Goal: Task Accomplishment & Management: Manage account settings

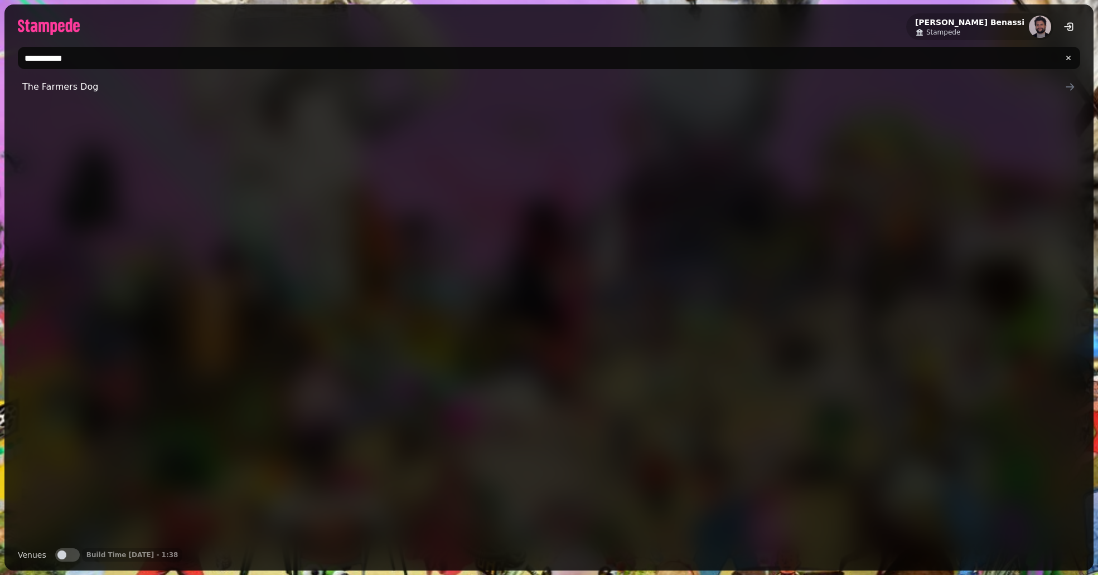
type input "**********"
click at [188, 80] on span "The Farmers Dog" at bounding box center [543, 86] width 1042 height 13
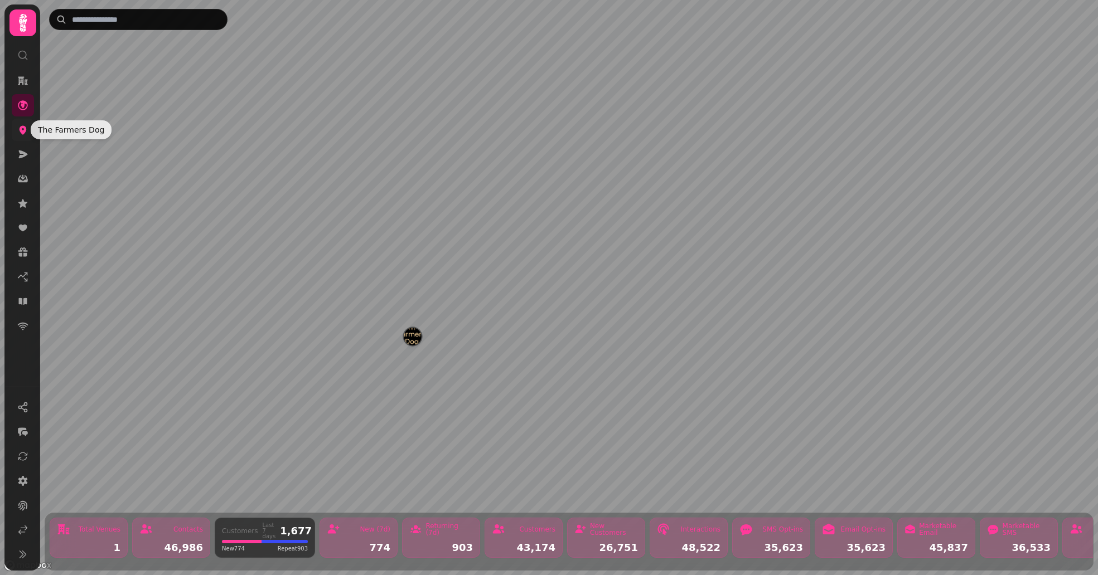
click at [25, 127] on icon at bounding box center [23, 130] width 7 height 9
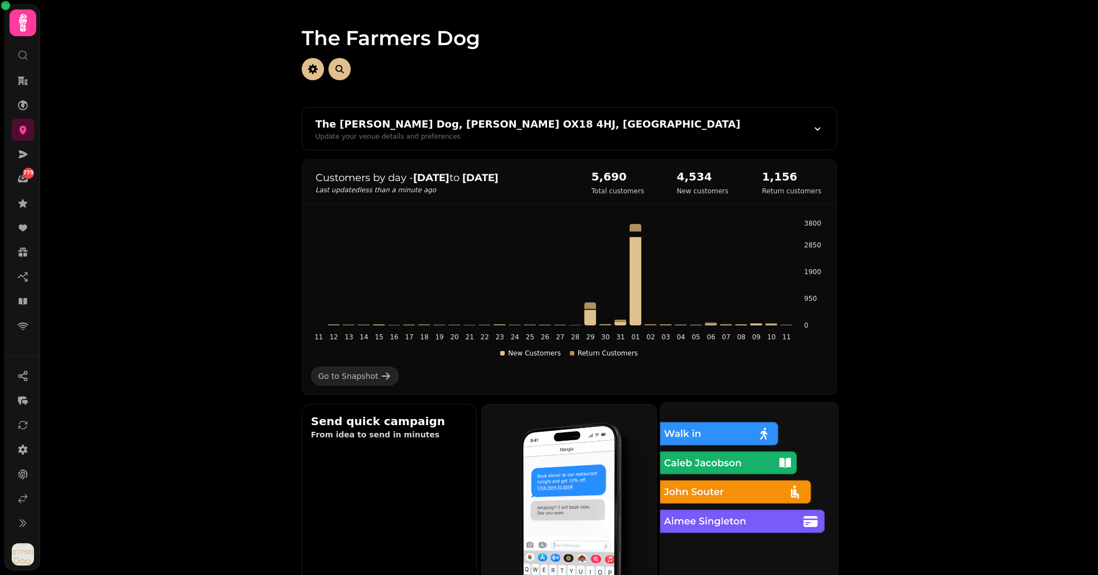
click at [701, 508] on img at bounding box center [749, 492] width 196 height 196
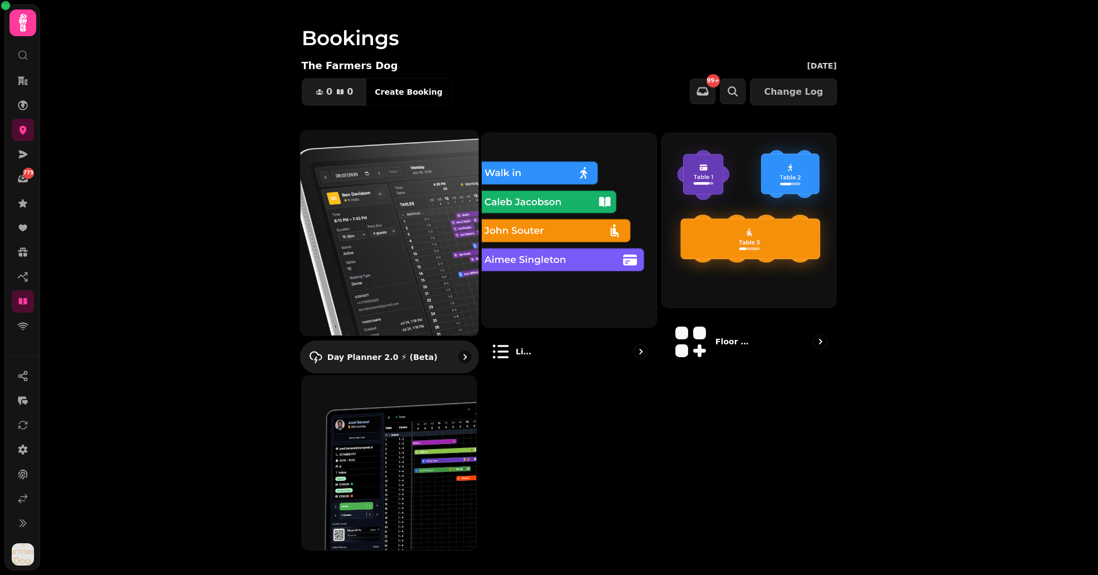
click at [425, 270] on img at bounding box center [389, 232] width 196 height 225
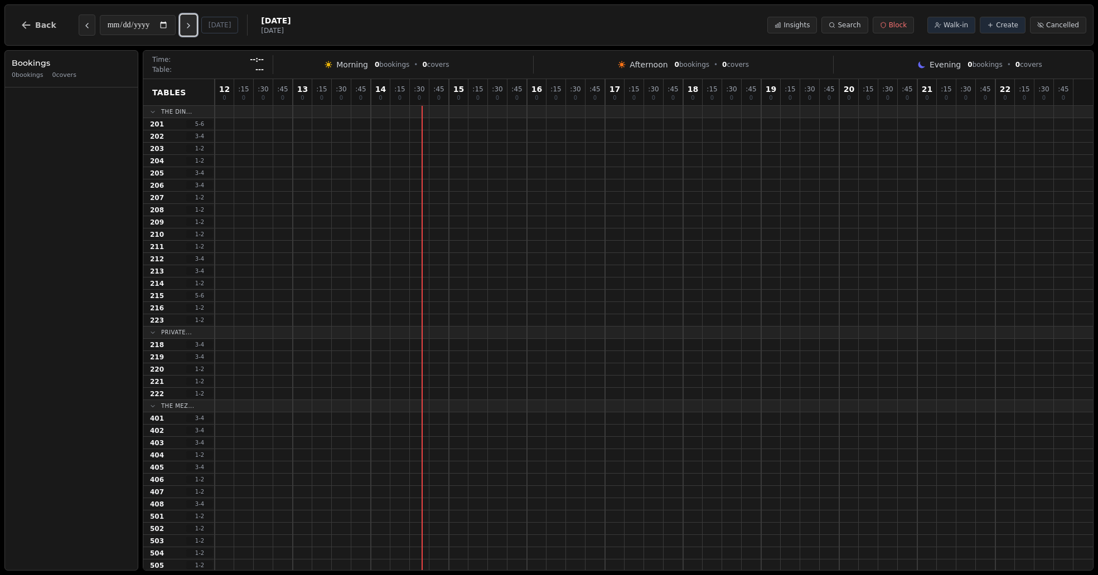
click at [193, 30] on icon "Next day" at bounding box center [188, 25] width 9 height 9
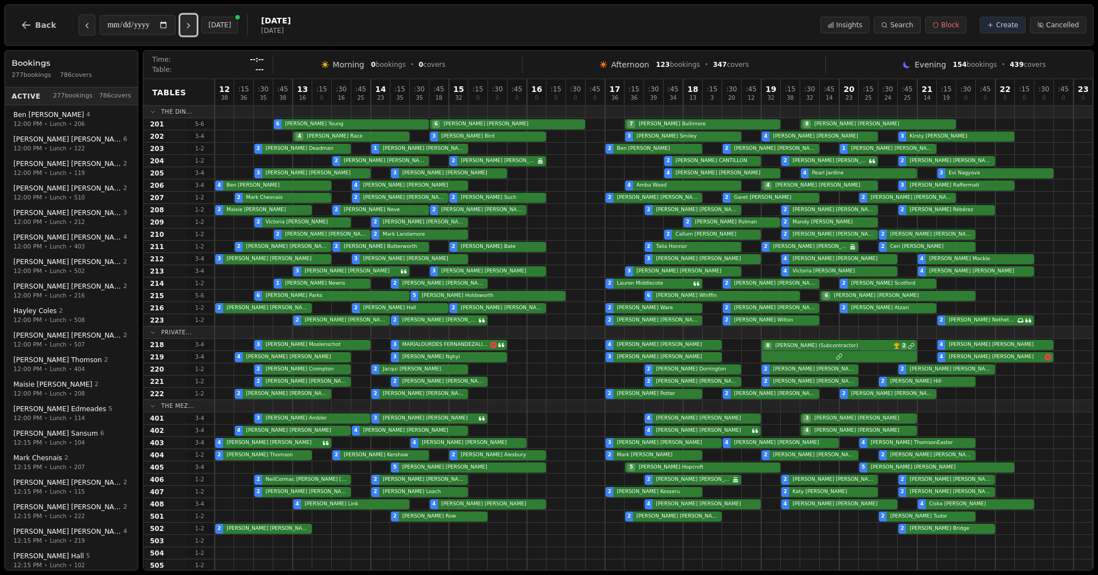
click at [193, 30] on icon "Next day" at bounding box center [188, 25] width 9 height 9
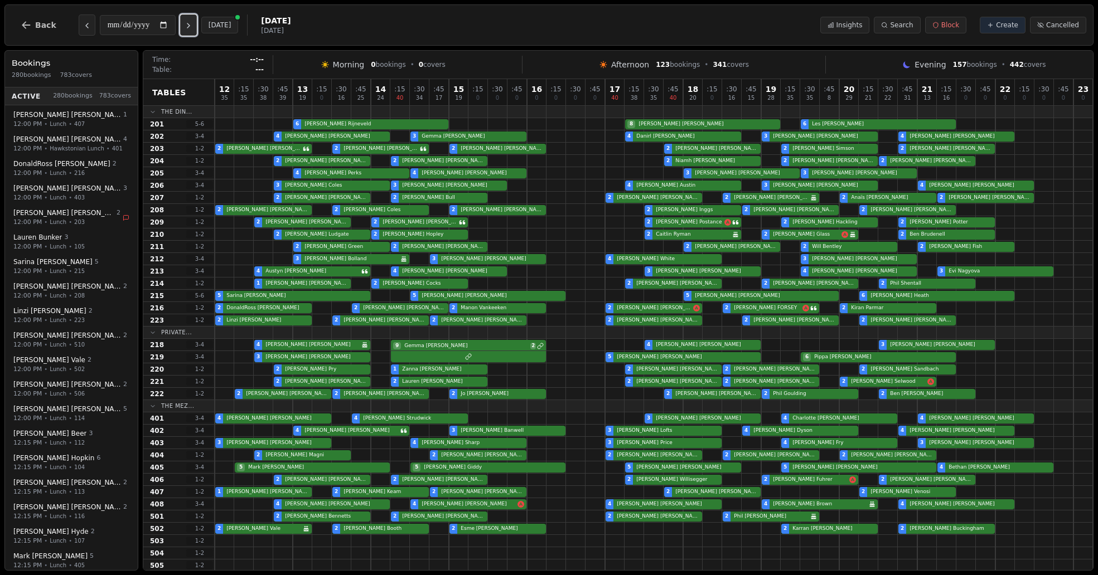
click at [193, 30] on icon "Next day" at bounding box center [188, 25] width 9 height 9
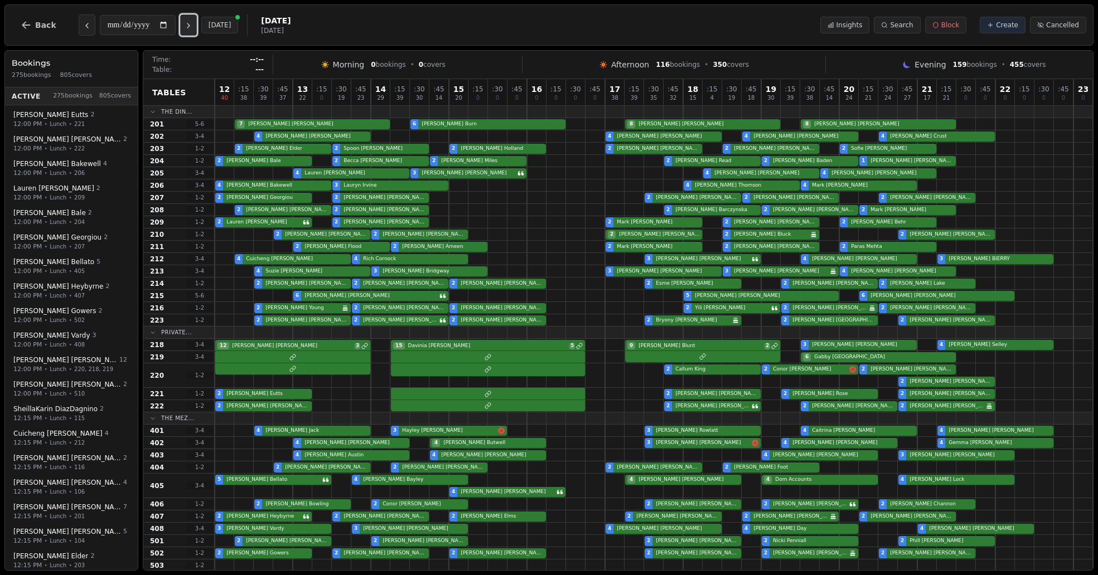
click at [193, 30] on icon "Next day" at bounding box center [188, 25] width 9 height 9
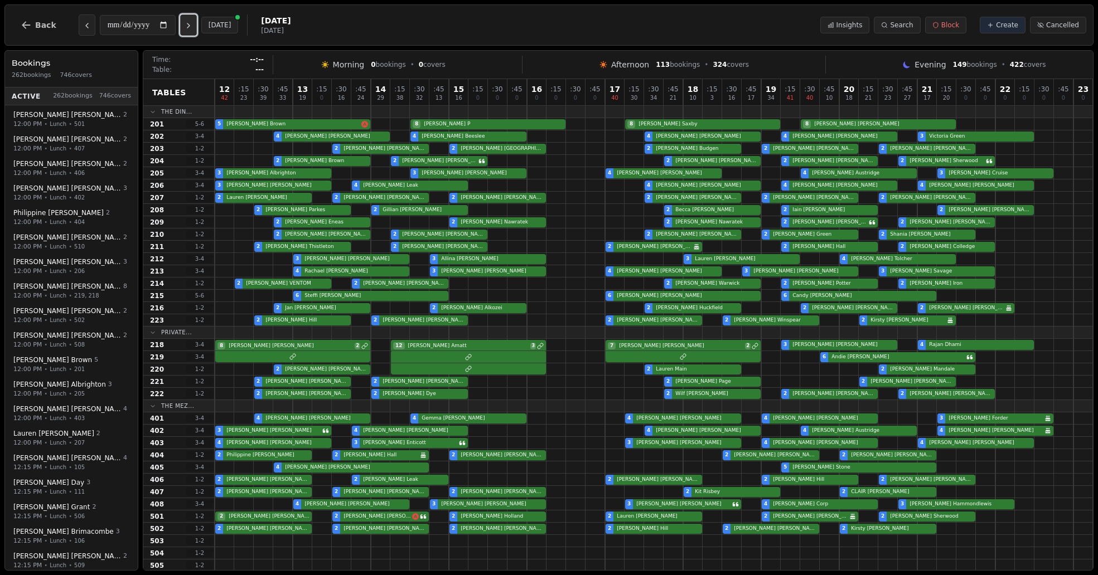
click at [193, 30] on icon "Next day" at bounding box center [188, 25] width 9 height 9
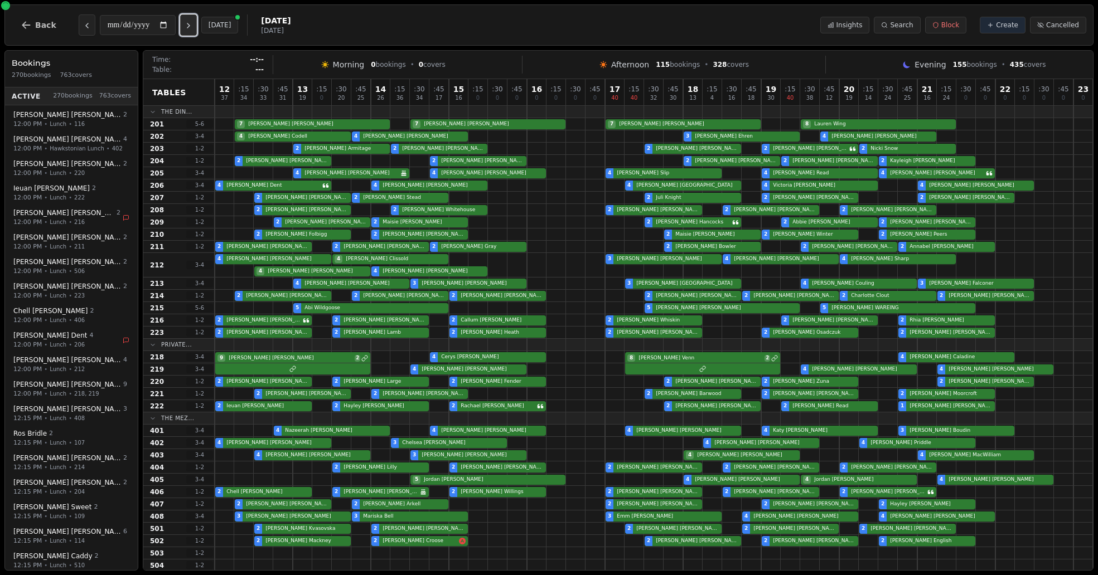
click at [193, 30] on icon "Next day" at bounding box center [188, 25] width 9 height 9
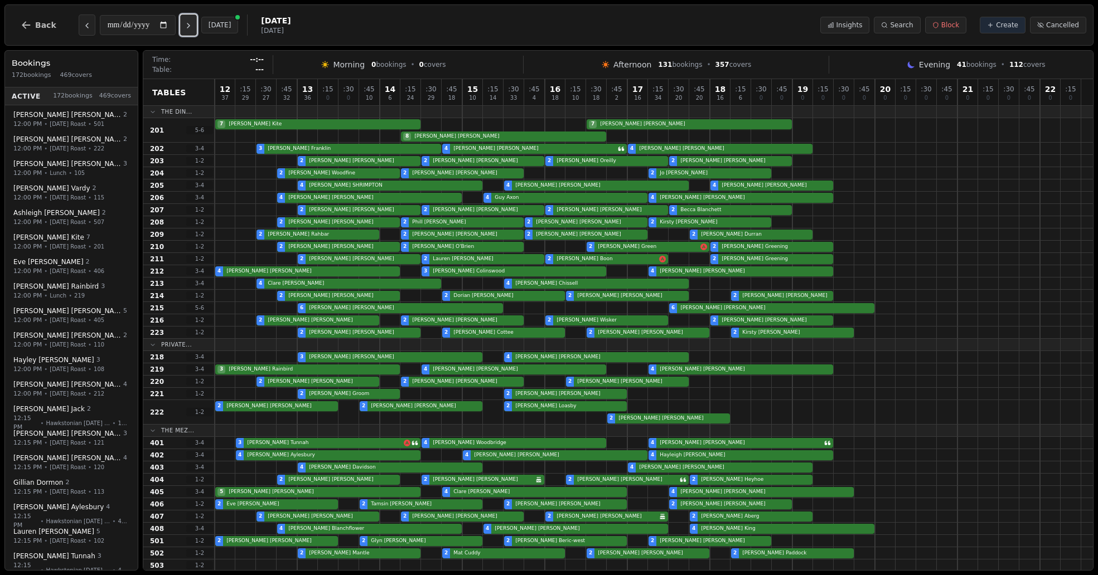
click at [193, 30] on icon "Next day" at bounding box center [188, 25] width 9 height 9
type input "**********"
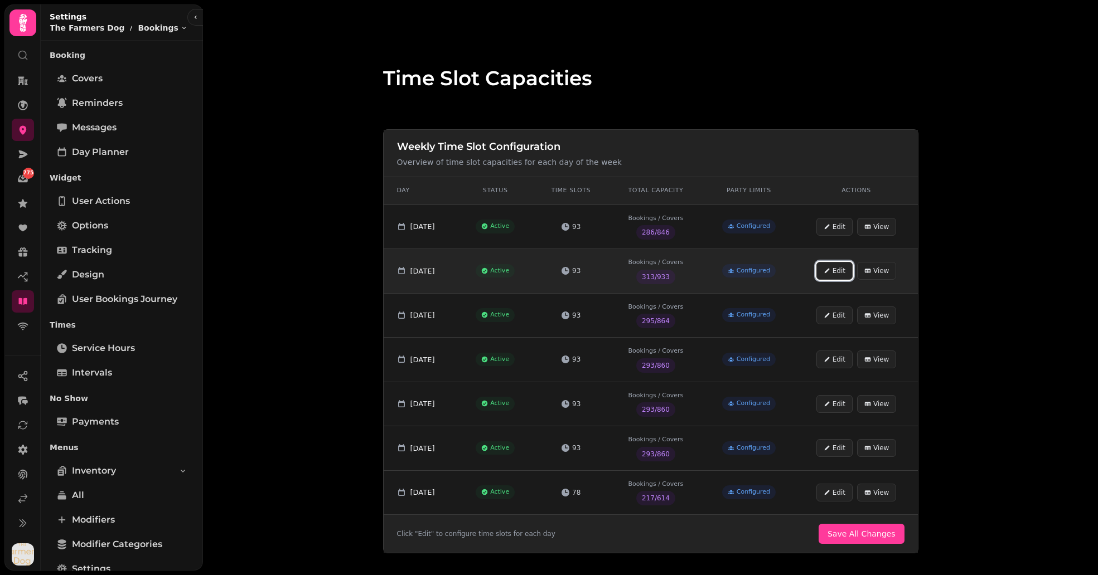
click at [840, 274] on button "Edit" at bounding box center [834, 271] width 36 height 18
select select "**********"
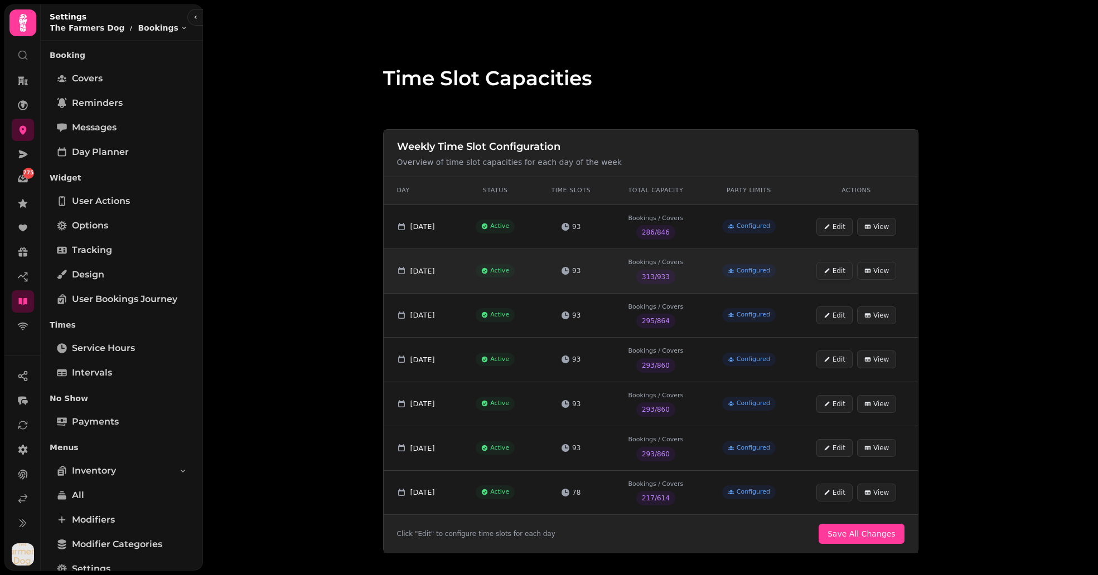
select select "**********"
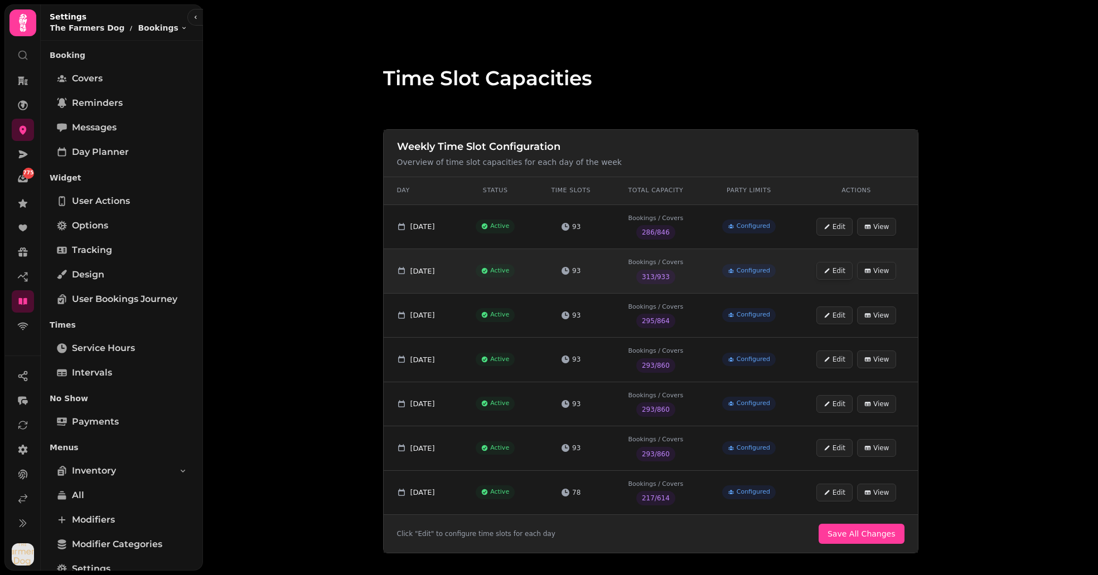
select select "**********"
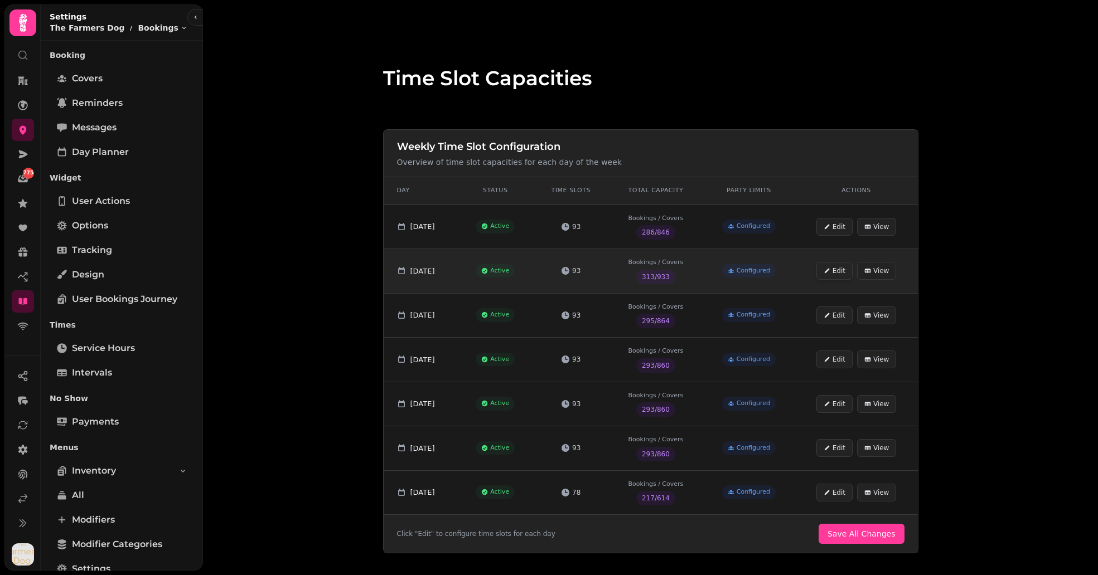
select select "**********"
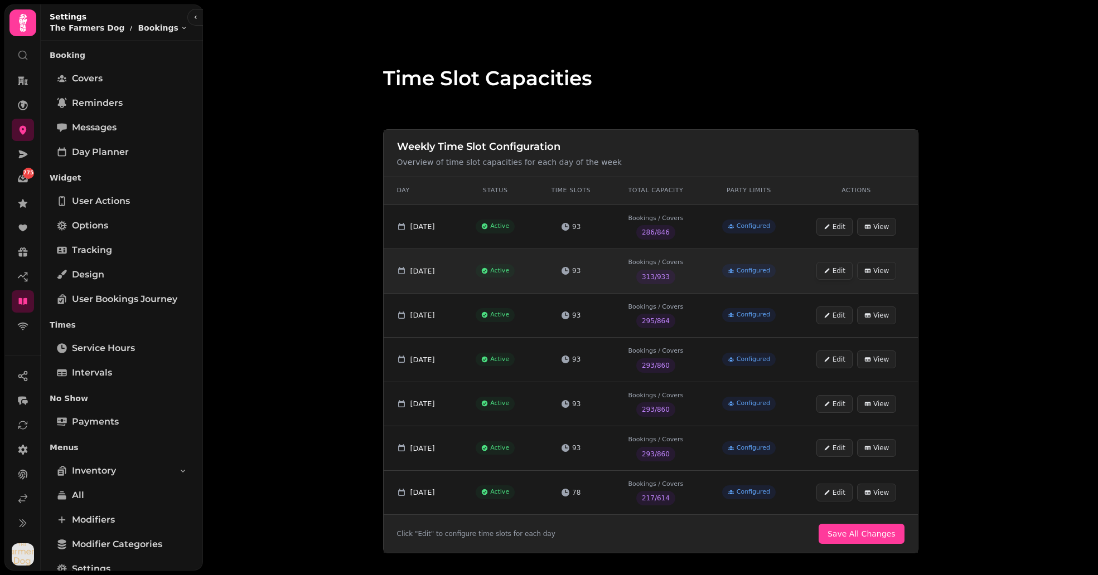
select select "**********"
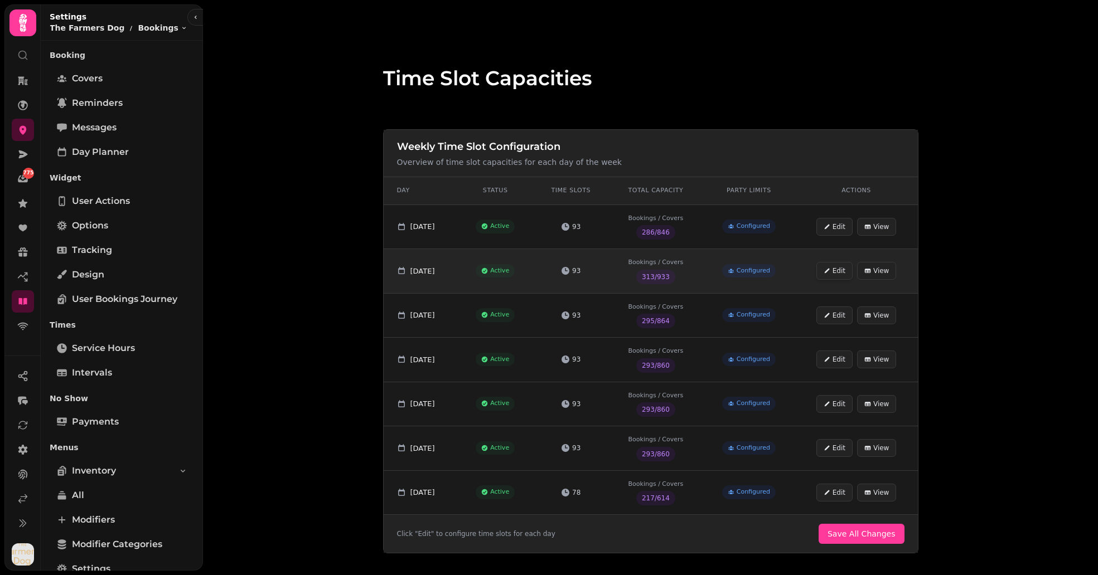
select select "**********"
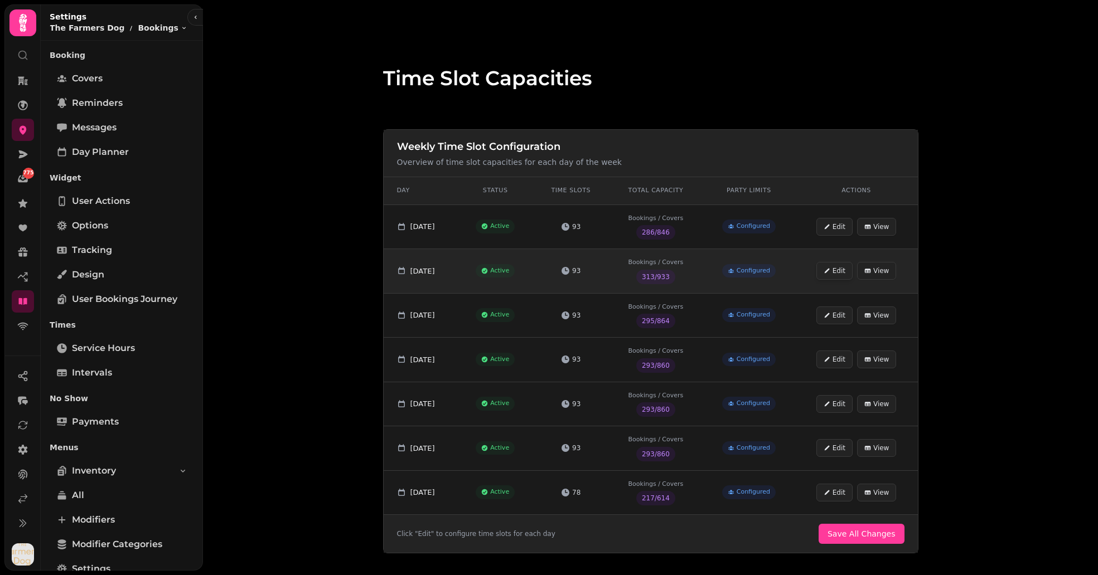
select select "**********"
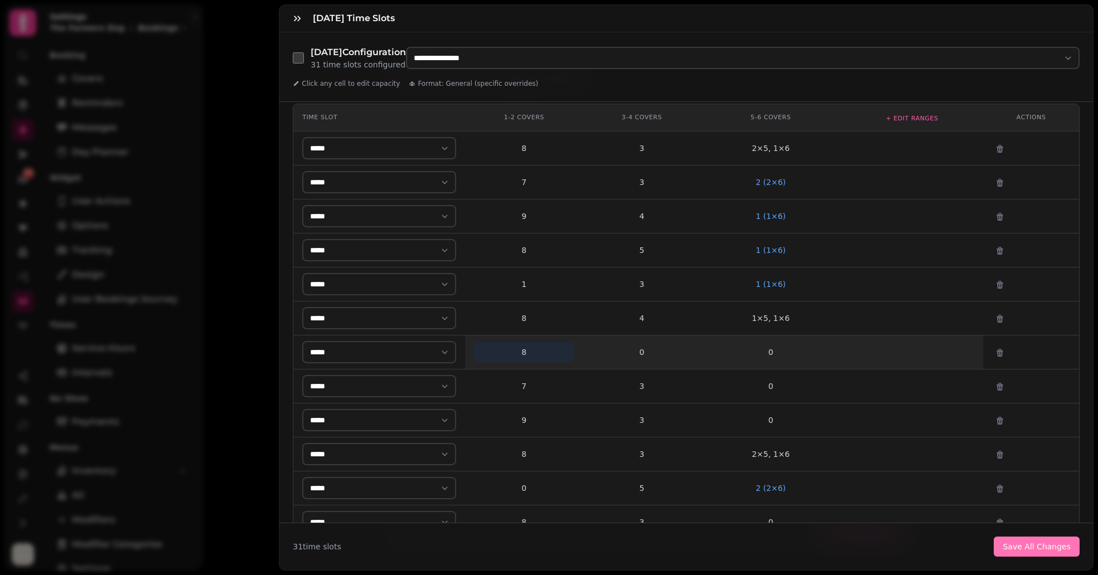
scroll to position [11, 0]
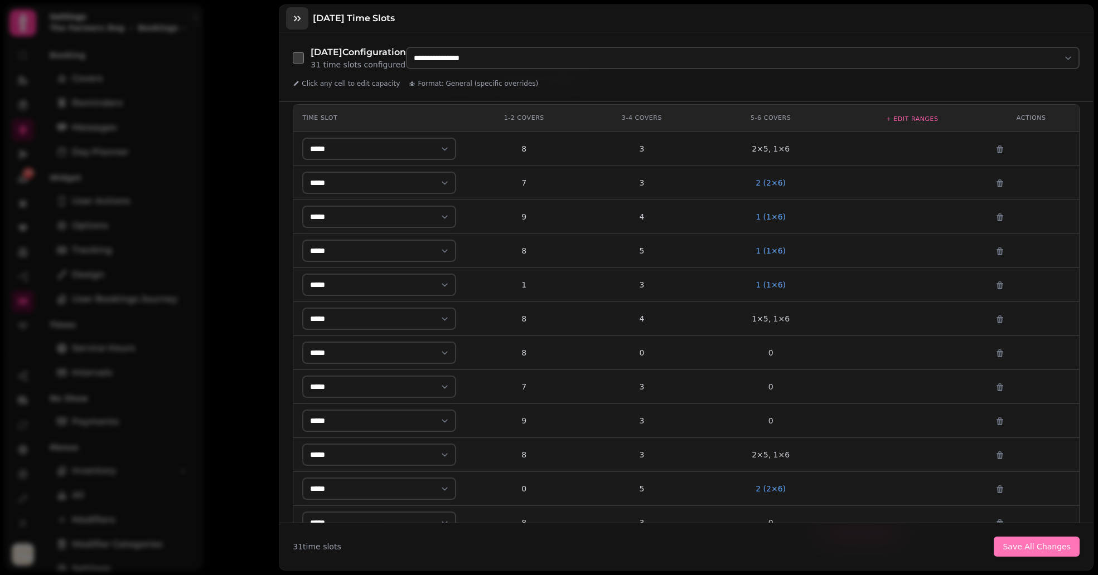
click at [289, 17] on button "button" at bounding box center [297, 18] width 22 height 22
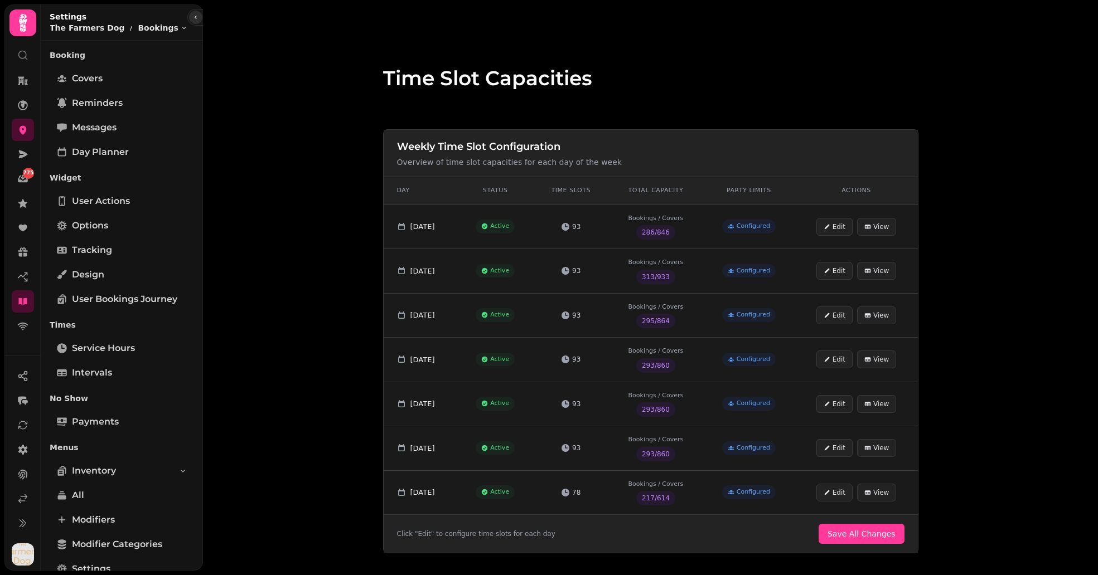
click at [189, 13] on button "button" at bounding box center [195, 17] width 13 height 13
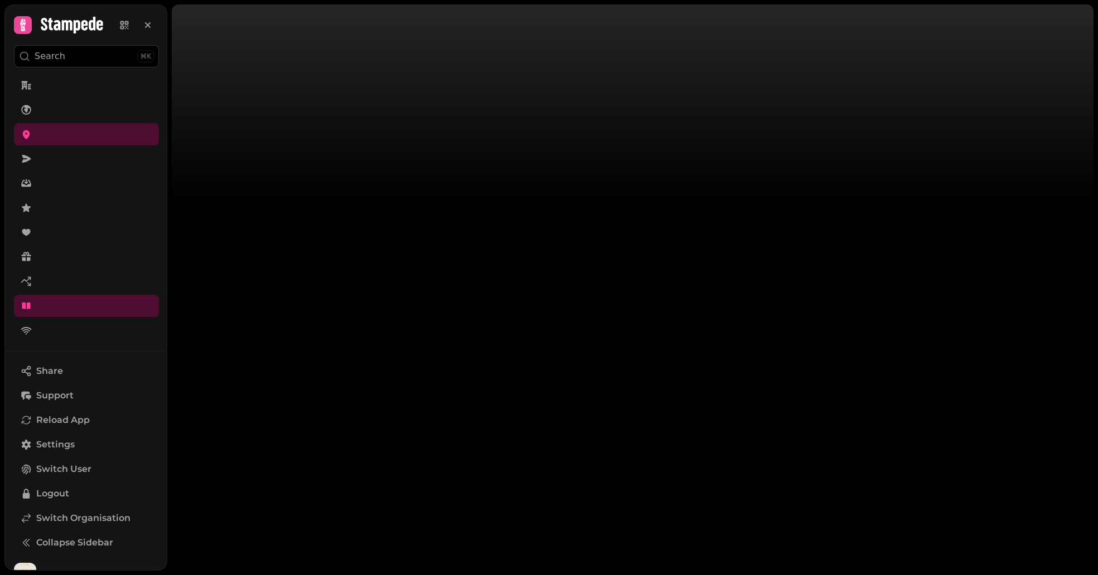
select select "*"
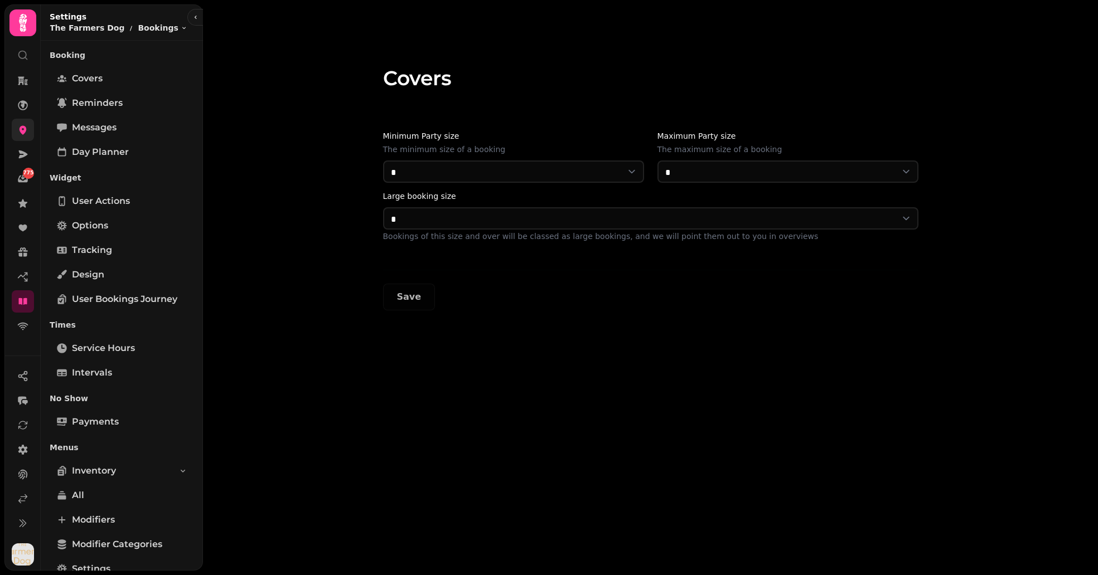
click at [12, 125] on link at bounding box center [23, 130] width 22 height 22
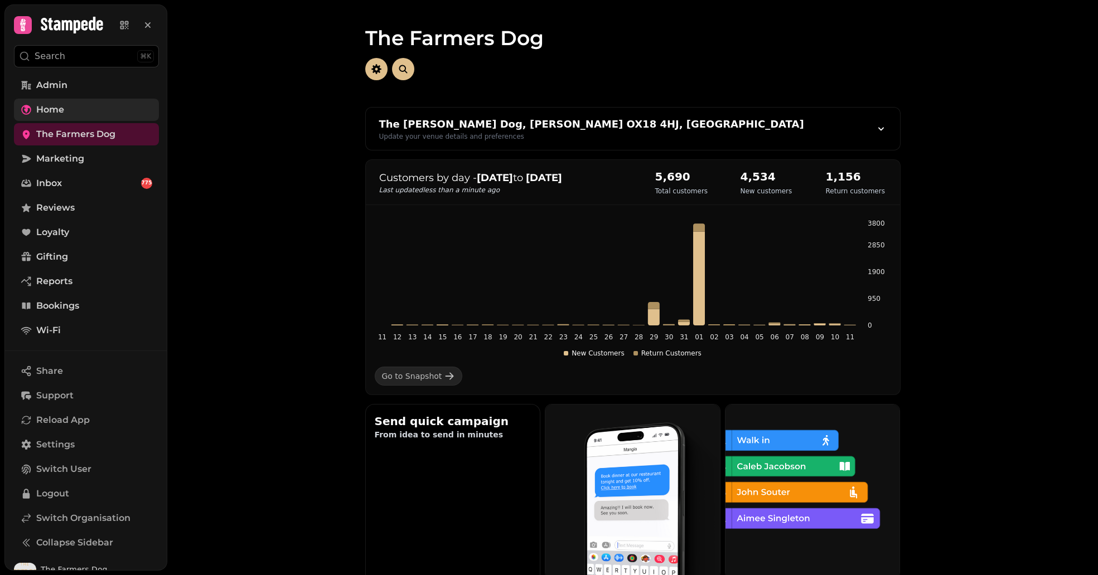
click at [51, 114] on span "Home" at bounding box center [50, 109] width 28 height 13
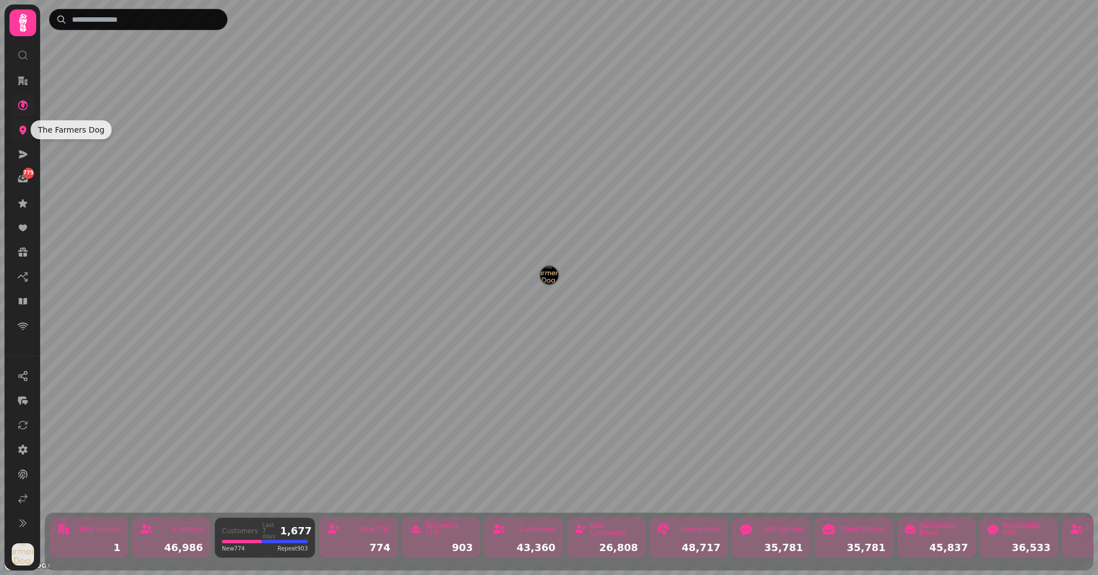
click at [20, 130] on icon at bounding box center [23, 130] width 7 height 9
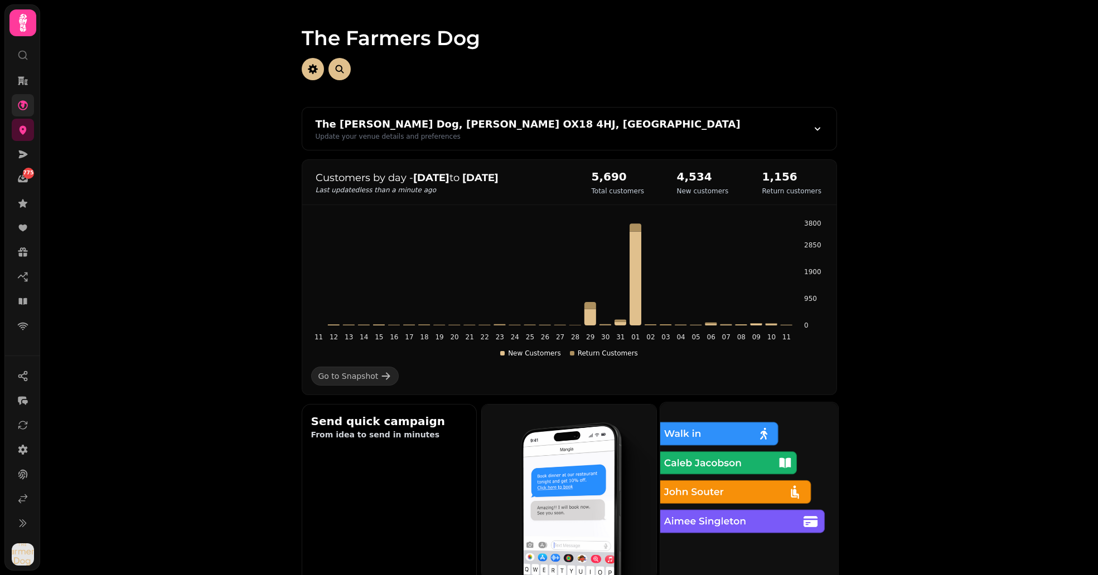
click at [709, 491] on img at bounding box center [749, 492] width 196 height 196
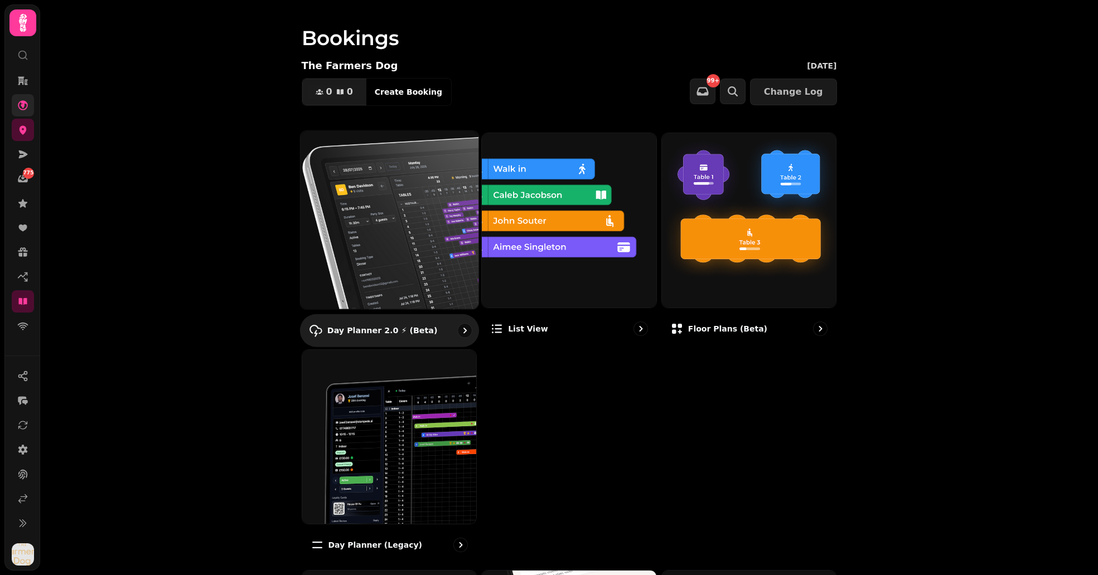
click at [423, 197] on img at bounding box center [389, 220] width 196 height 196
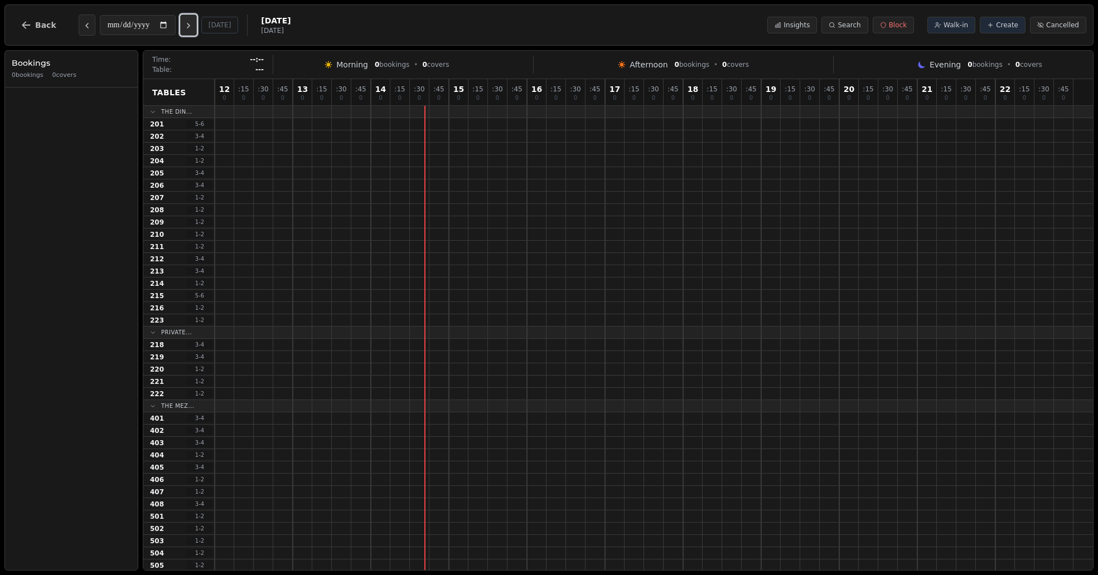
click at [193, 24] on icon "Next day" at bounding box center [188, 25] width 9 height 9
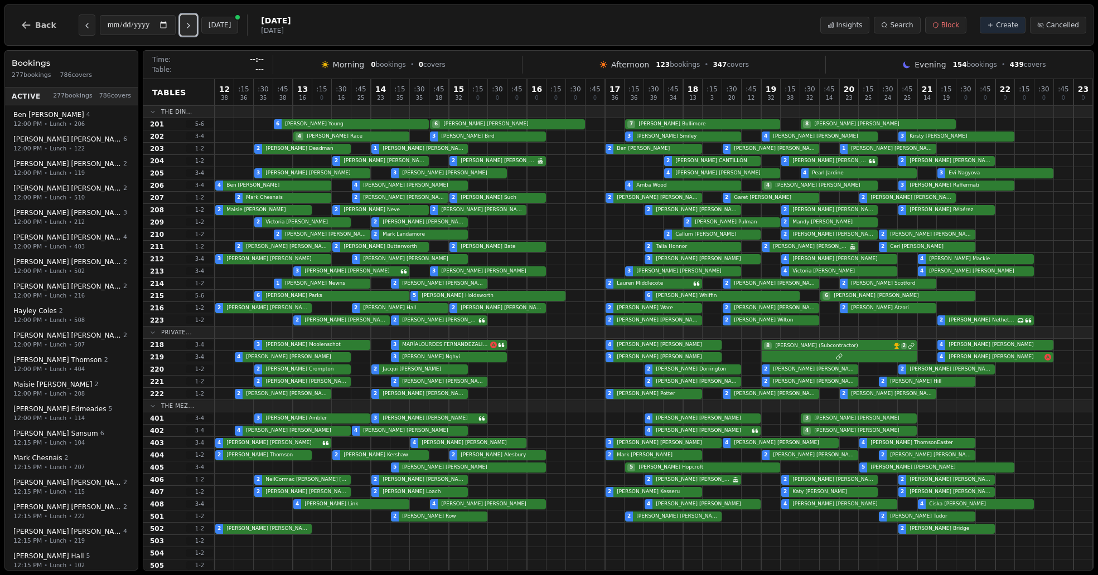
click at [189, 19] on button "Next day" at bounding box center [188, 24] width 17 height 21
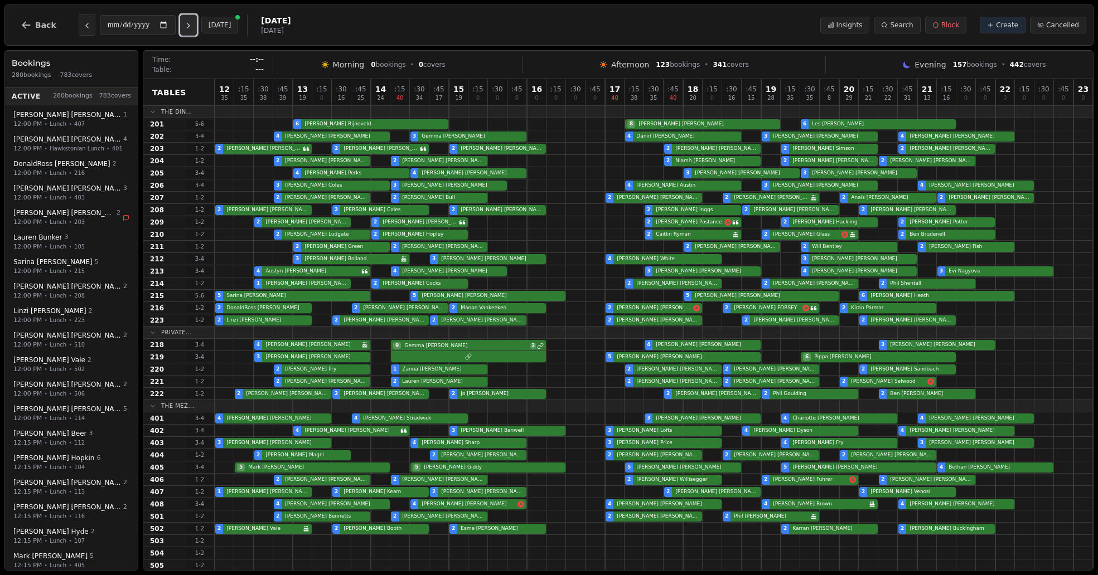
click at [189, 19] on button "Next day" at bounding box center [188, 24] width 17 height 21
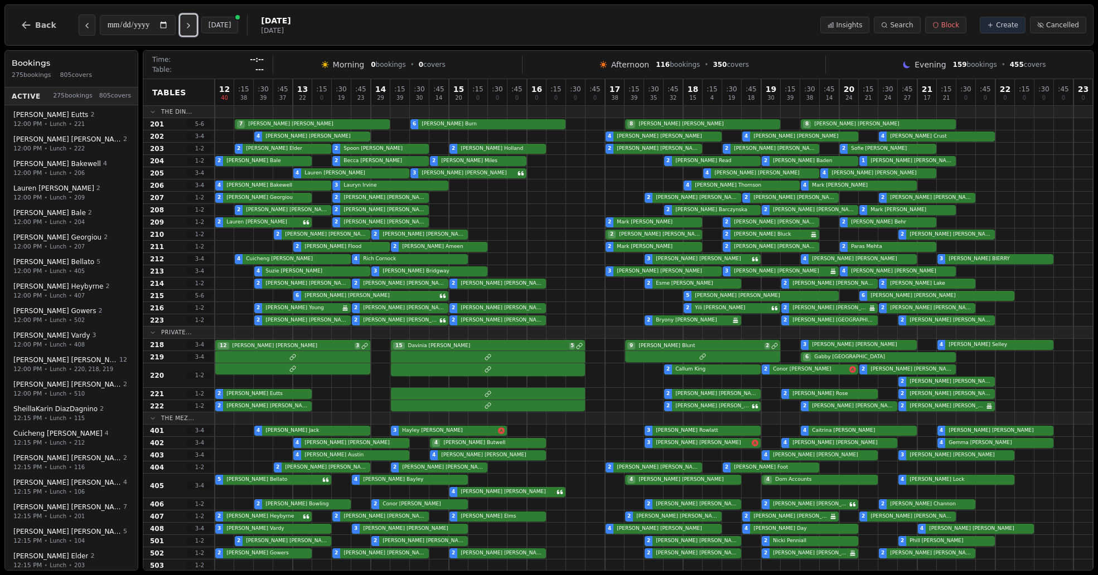
click at [188, 30] on icon "Next day" at bounding box center [188, 25] width 9 height 9
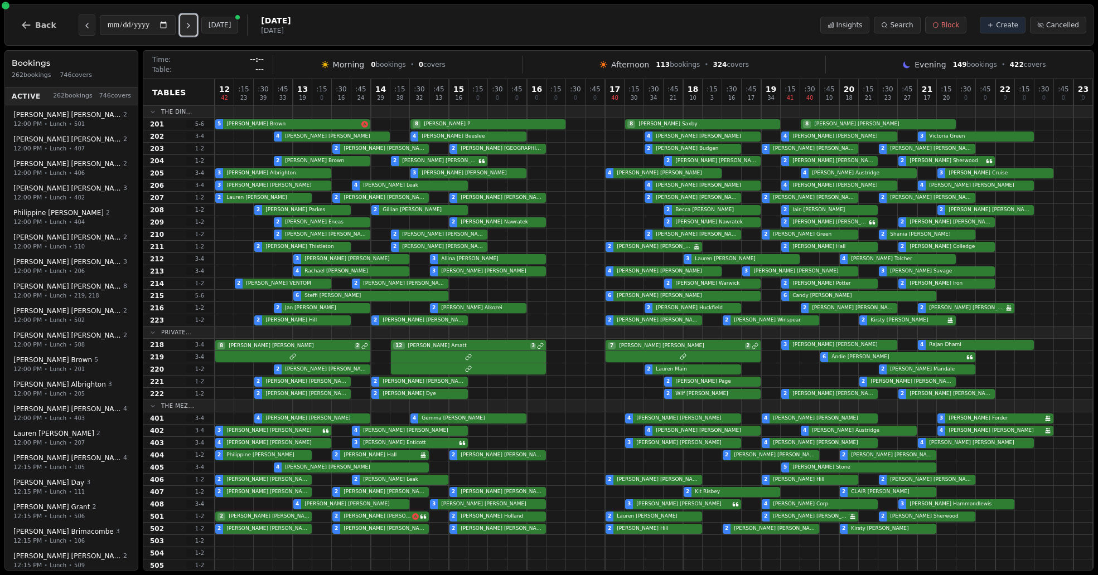
click at [188, 30] on icon "Next day" at bounding box center [188, 25] width 9 height 9
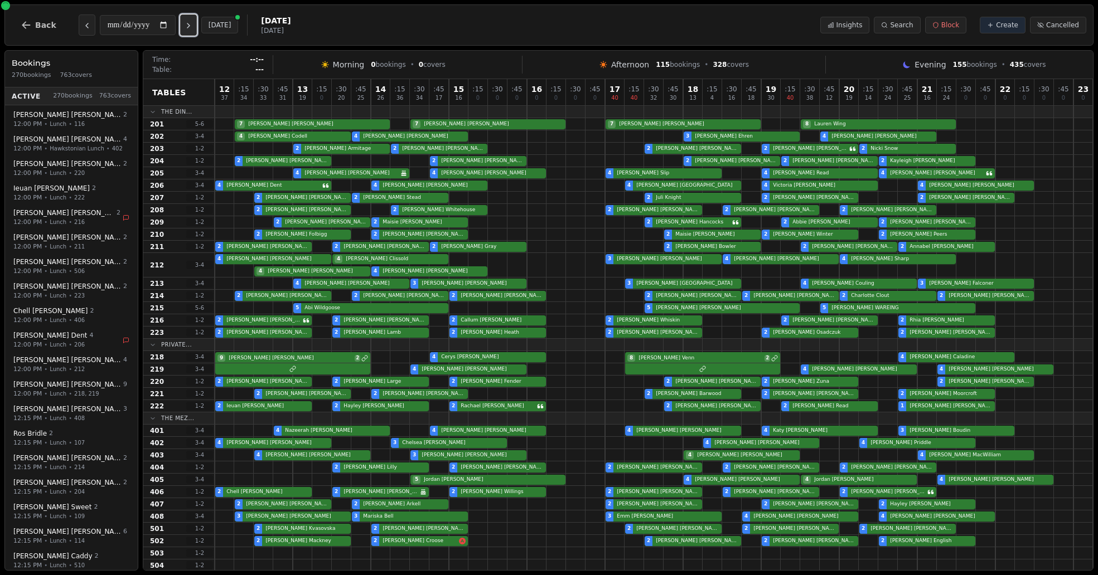
click at [188, 30] on icon "Next day" at bounding box center [188, 25] width 9 height 9
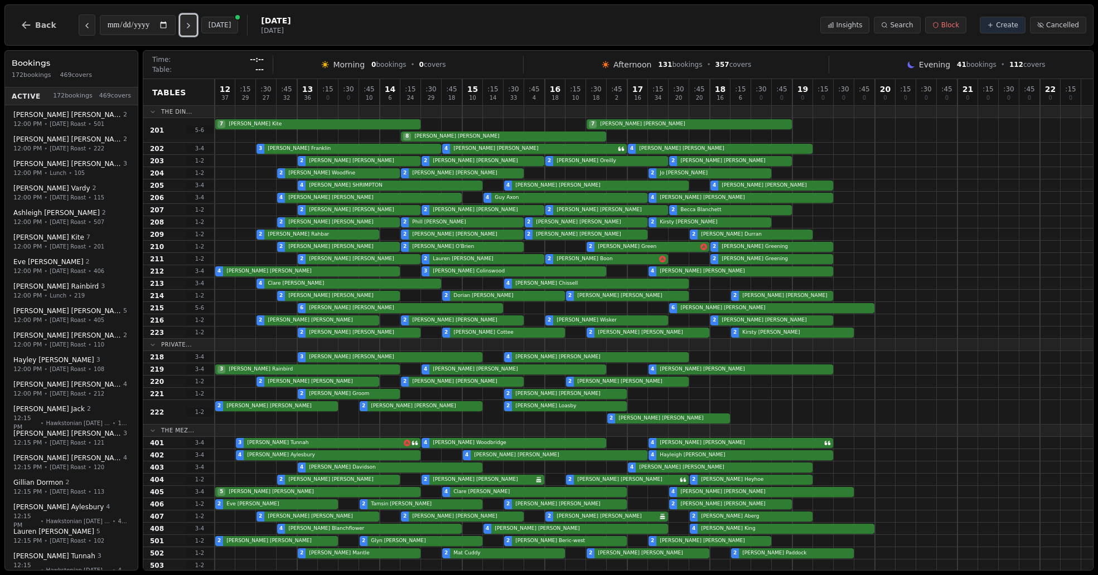
click at [188, 30] on icon "Next day" at bounding box center [188, 25] width 9 height 9
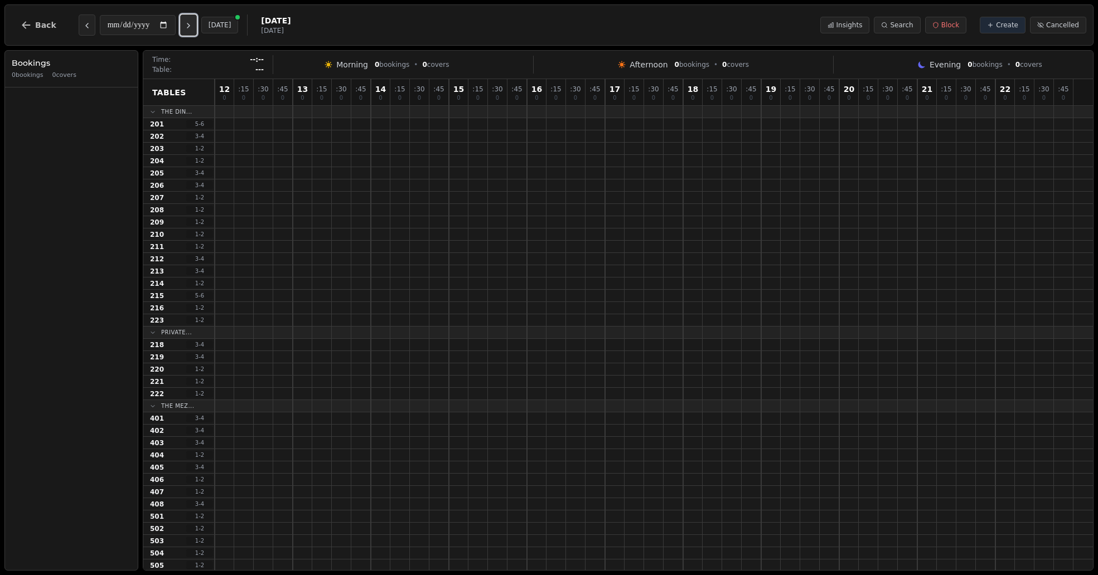
click at [188, 30] on icon "Next day" at bounding box center [188, 25] width 9 height 9
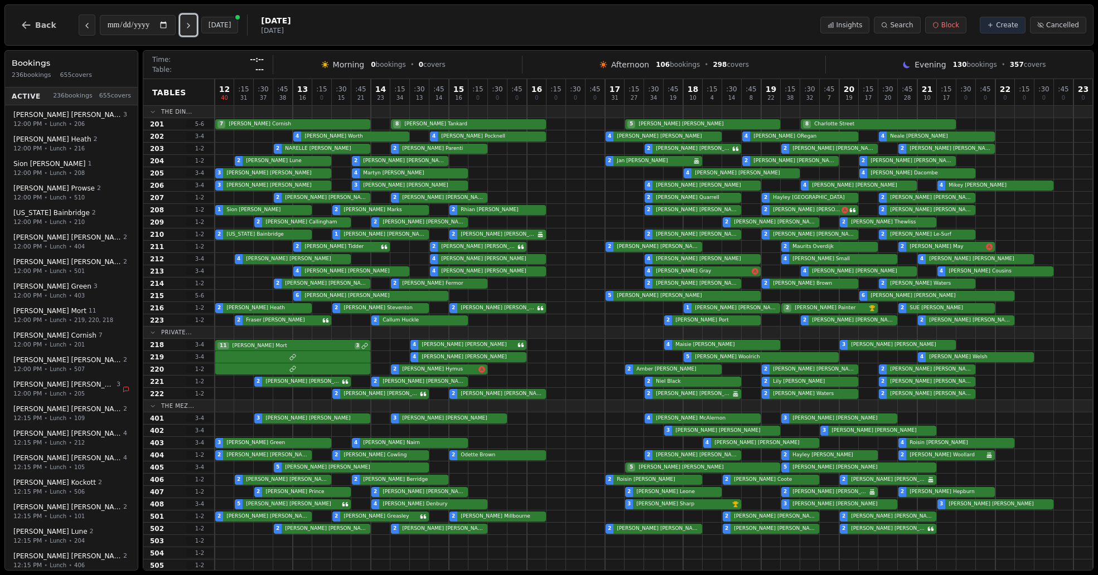
click at [188, 30] on icon "Next day" at bounding box center [188, 25] width 9 height 9
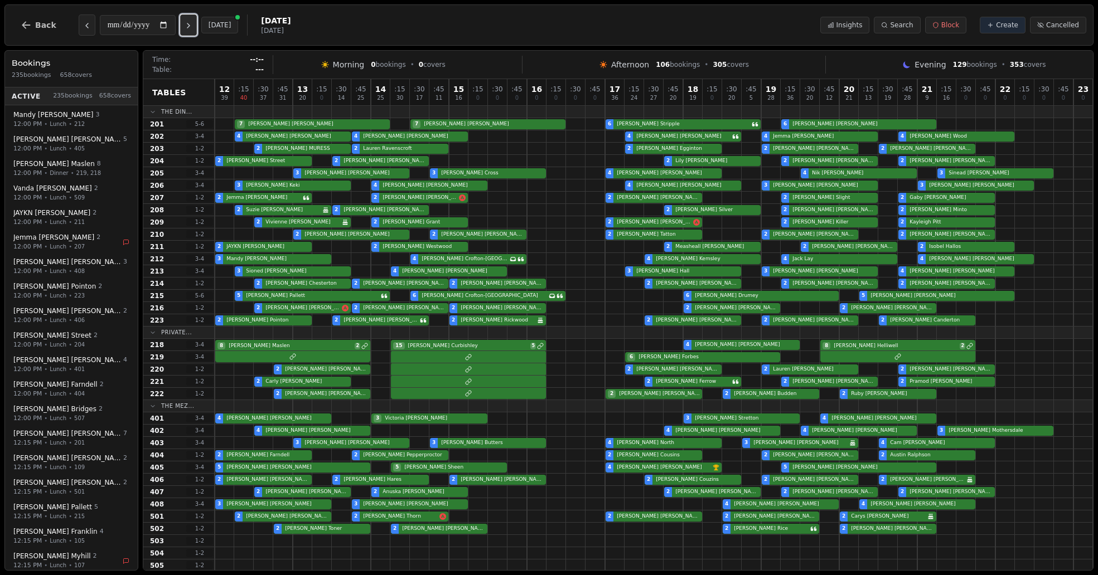
click at [188, 30] on icon "Next day" at bounding box center [188, 25] width 9 height 9
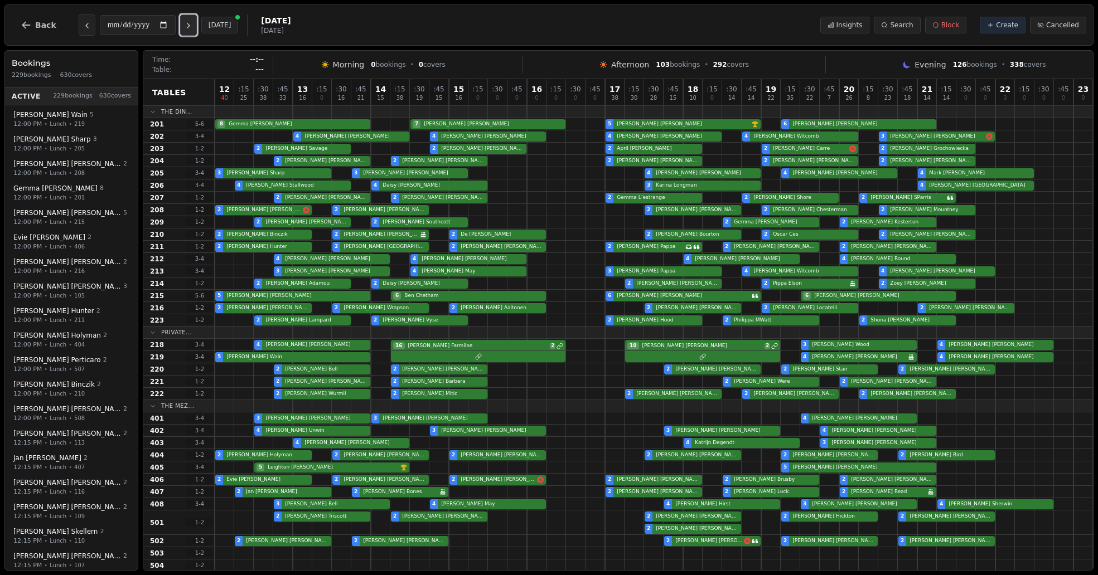
click at [188, 30] on icon "Next day" at bounding box center [188, 25] width 9 height 9
type input "**********"
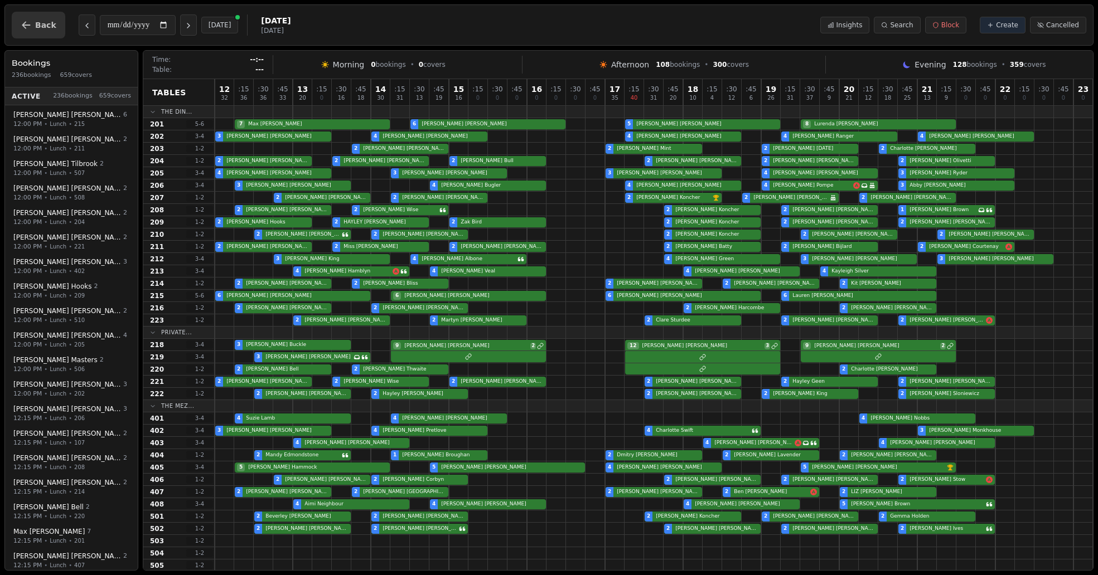
click at [31, 30] on icon "button" at bounding box center [26, 25] width 11 height 11
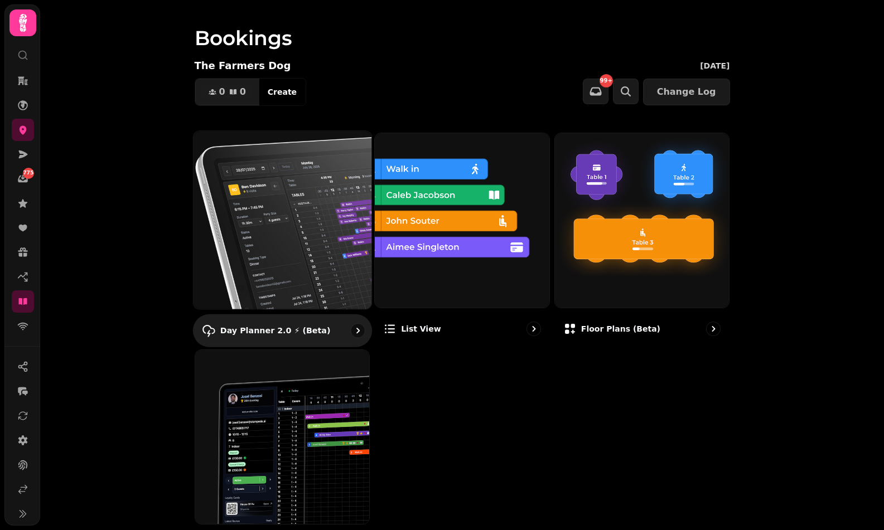
click at [360, 290] on img at bounding box center [282, 220] width 196 height 196
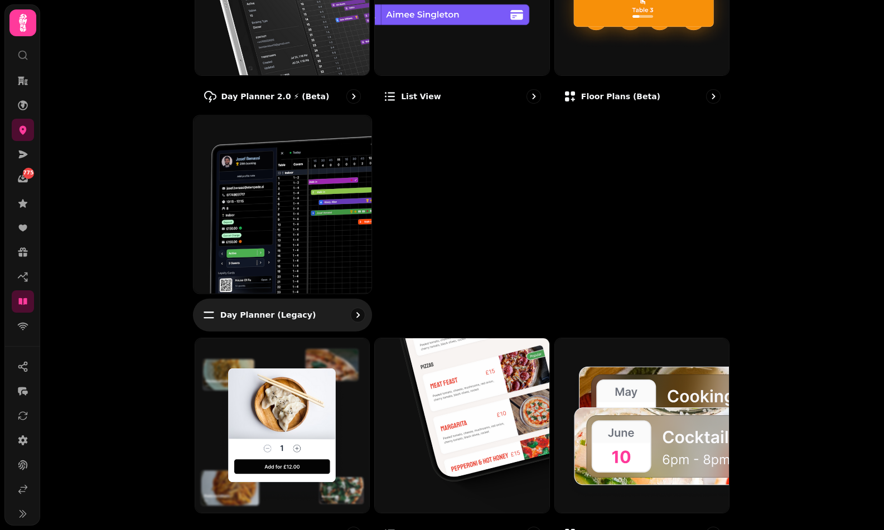
scroll to position [539, 0]
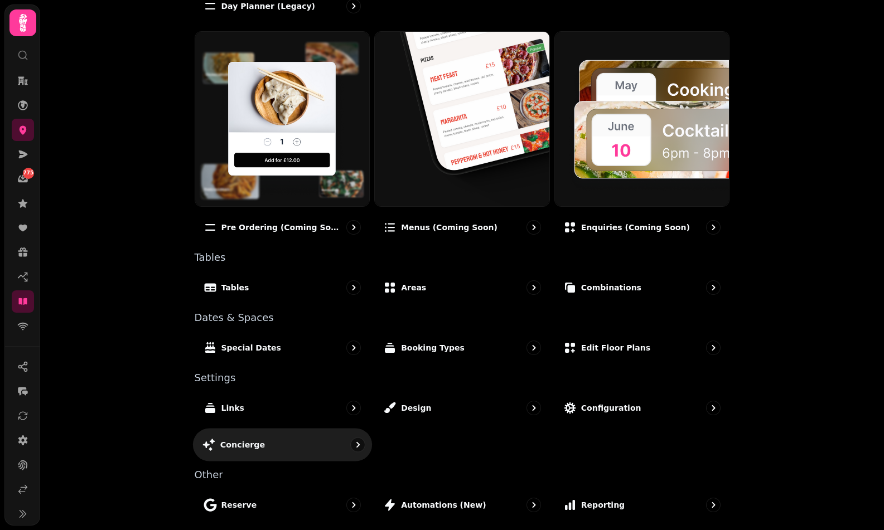
click at [255, 439] on p "Concierge" at bounding box center [242, 444] width 45 height 11
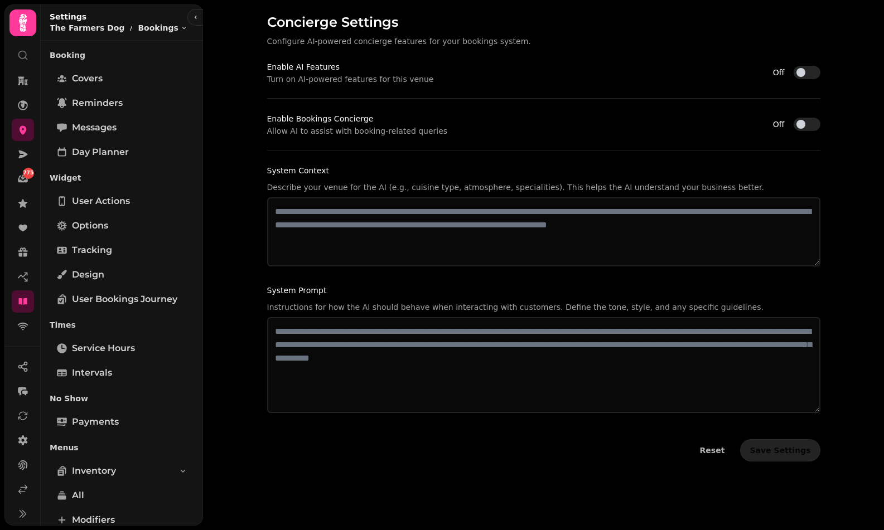
click at [812, 124] on button "Off" at bounding box center [806, 124] width 27 height 13
click at [807, 76] on button "Off" at bounding box center [806, 72] width 27 height 13
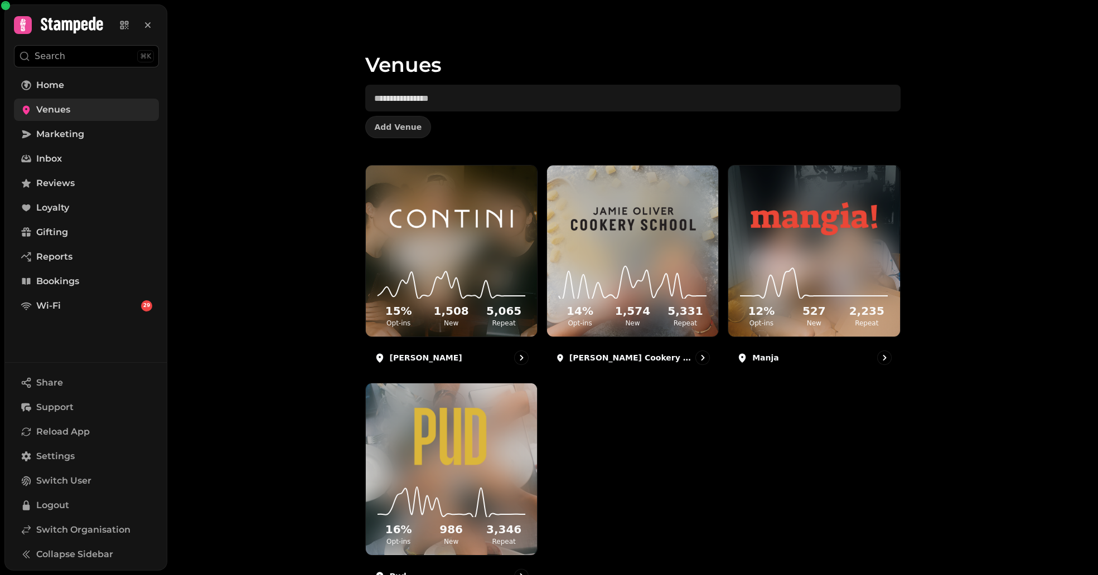
click at [91, 112] on link "Venues" at bounding box center [86, 110] width 145 height 22
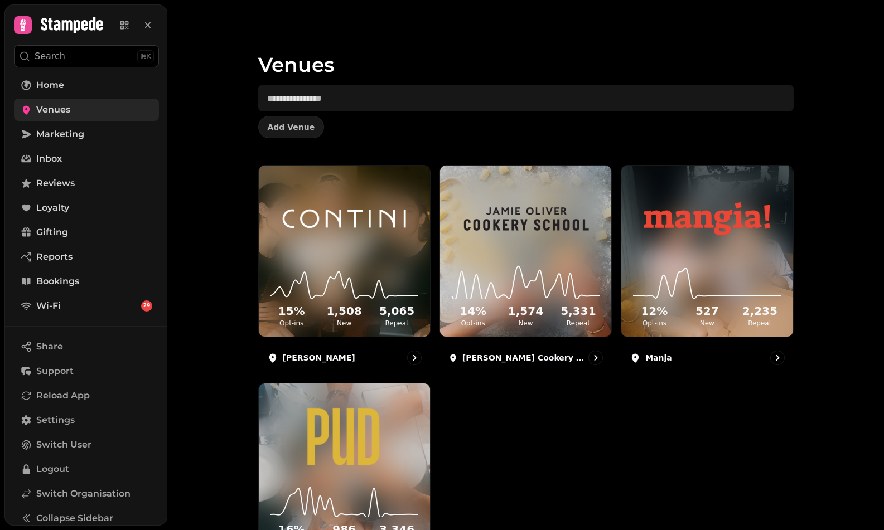
click at [99, 111] on link "Venues" at bounding box center [86, 110] width 145 height 22
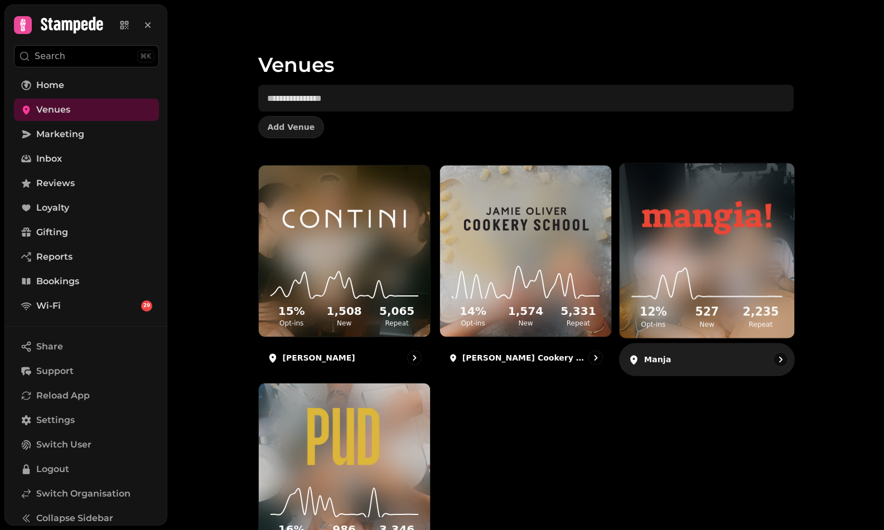
click at [710, 260] on div "12 % Opt-ins 527 New 2,235 Repeat" at bounding box center [706, 296] width 174 height 84
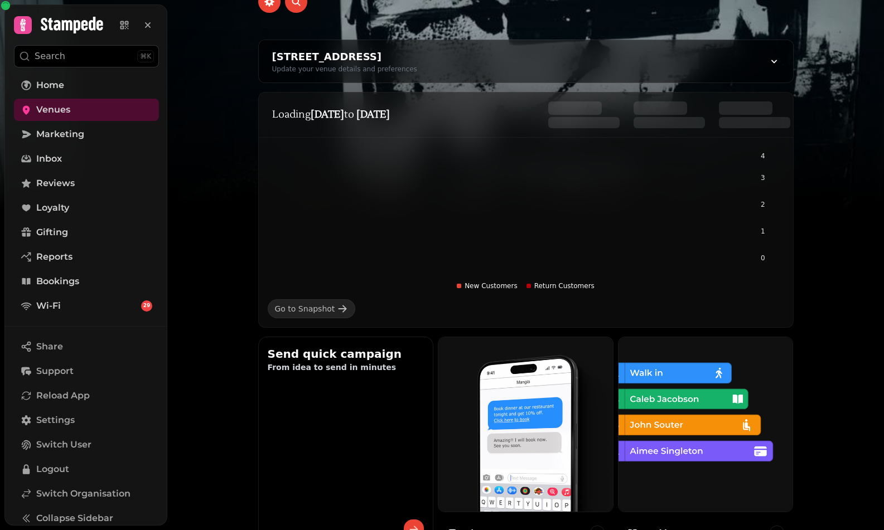
scroll to position [216, 0]
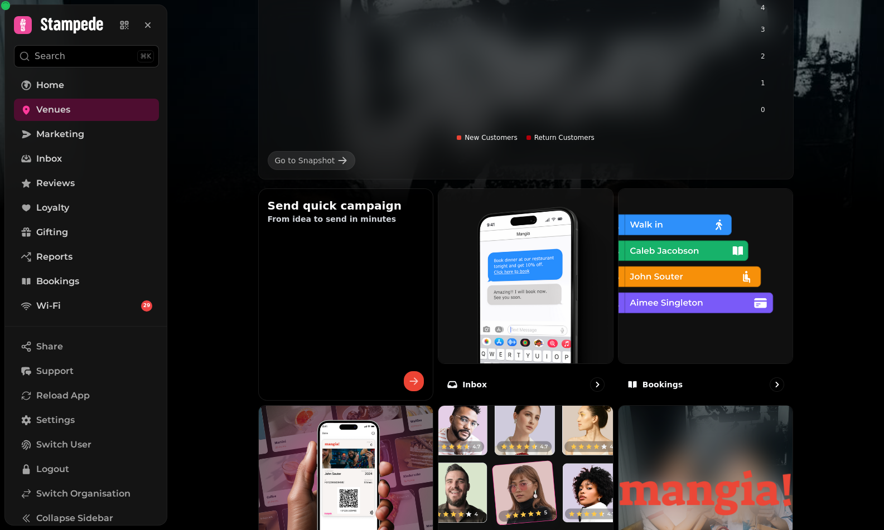
click at [516, 384] on div "Inbox" at bounding box center [526, 384] width 176 height 32
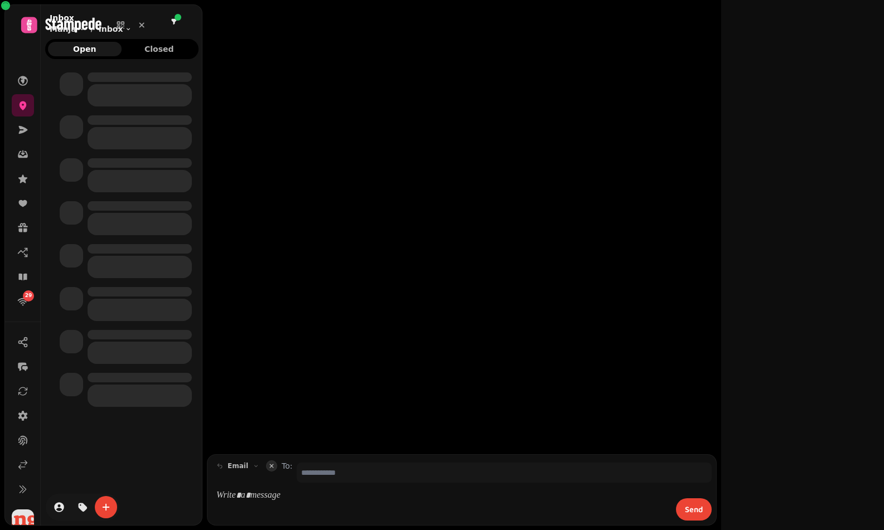
drag, startPoint x: 516, startPoint y: 384, endPoint x: 685, endPoint y: 326, distance: 178.6
click at [685, 326] on div at bounding box center [461, 227] width 518 height 454
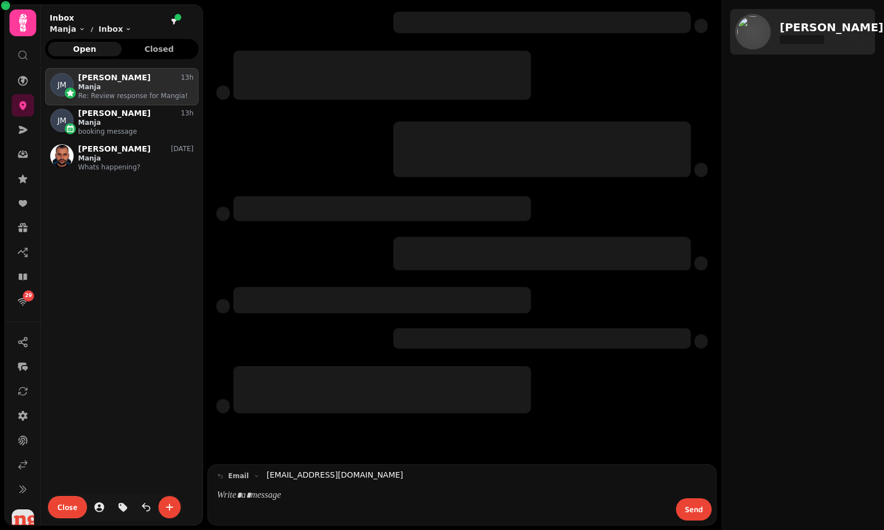
scroll to position [453, 153]
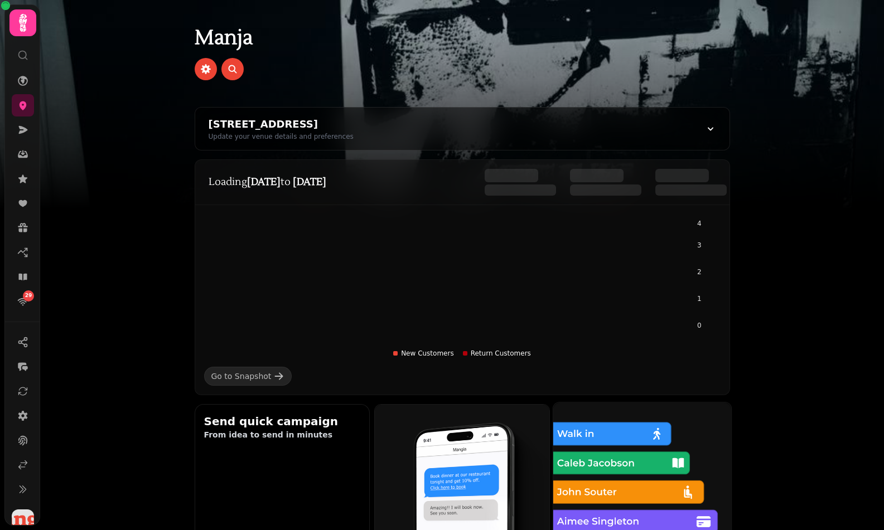
click at [613, 450] on img at bounding box center [642, 492] width 196 height 196
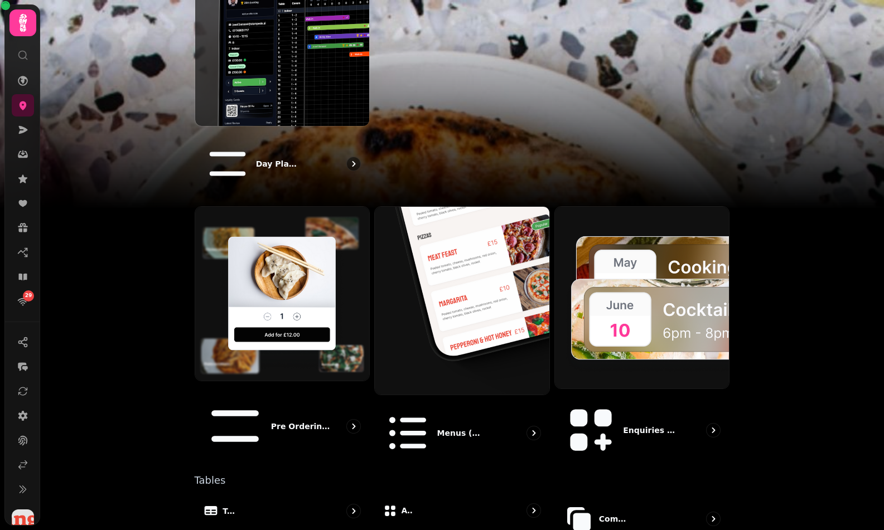
scroll to position [539, 0]
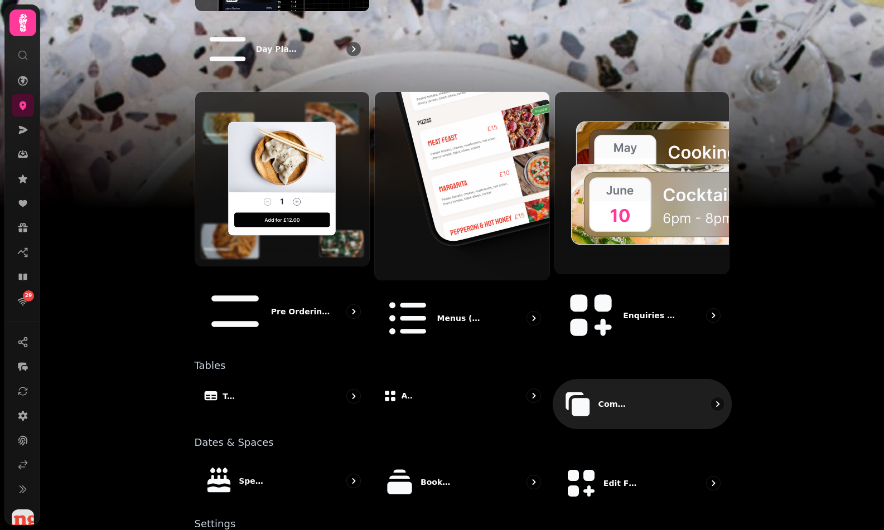
click at [613, 399] on p "Combinations" at bounding box center [613, 404] width 30 height 11
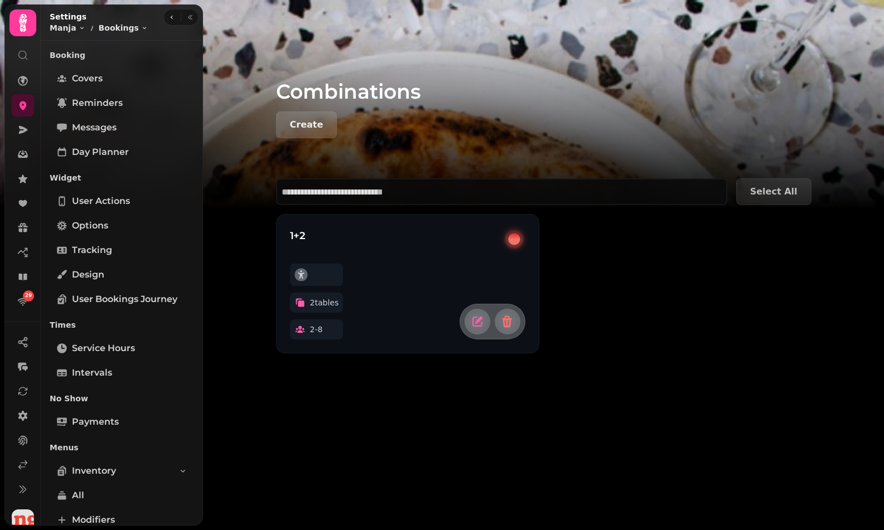
click at [292, 118] on button "Create" at bounding box center [306, 124] width 61 height 27
select select "*"
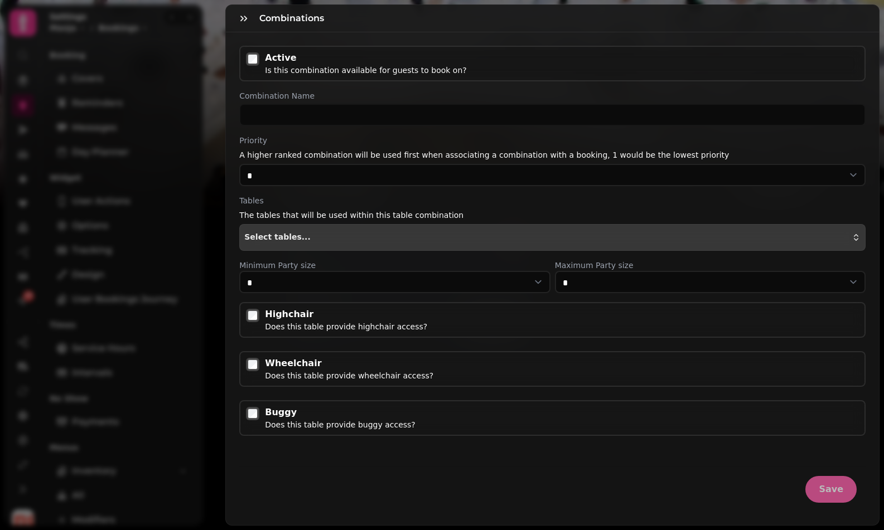
click at [348, 236] on div "Select tables..." at bounding box center [552, 237] width 616 height 9
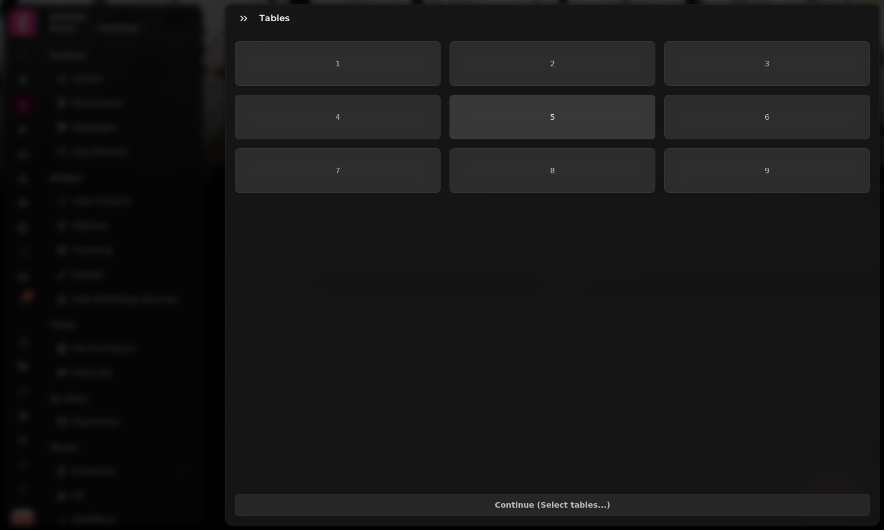
click at [523, 114] on span "5" at bounding box center [552, 117] width 187 height 8
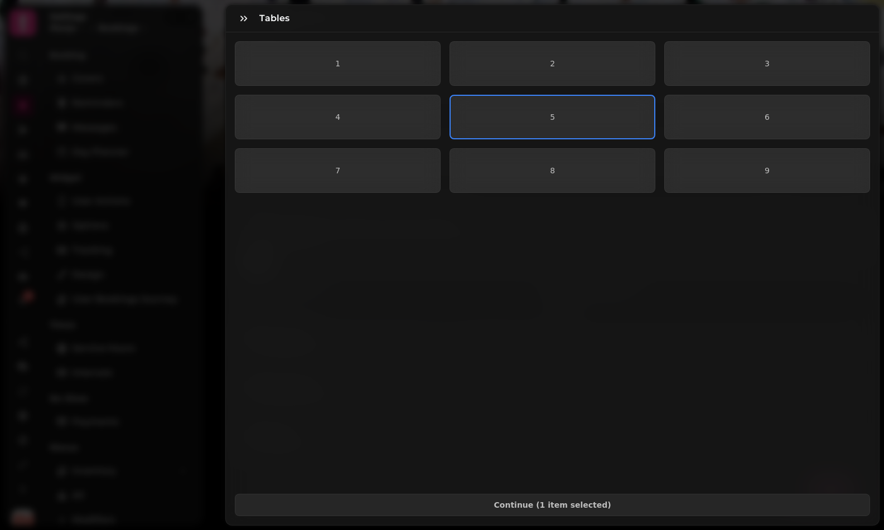
click at [511, 147] on div "1 2 3 4 5 6 7 8 9" at bounding box center [552, 117] width 635 height 152
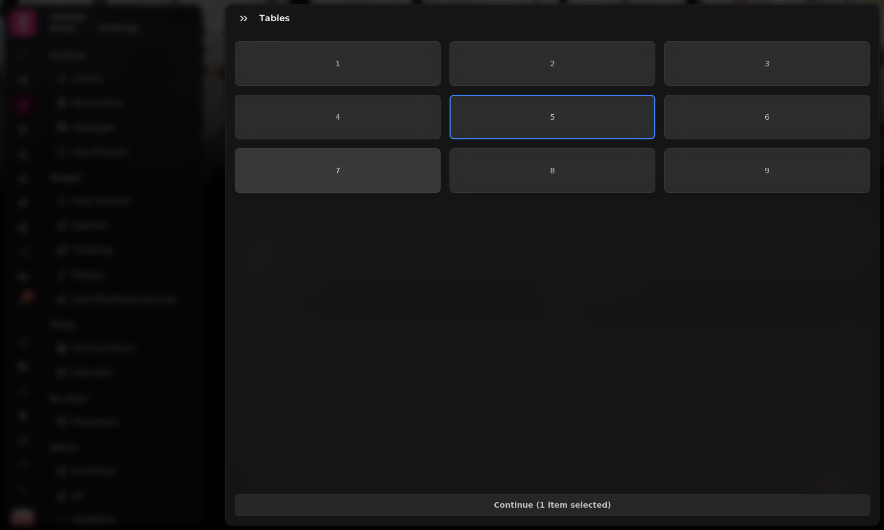
click at [383, 169] on span "7" at bounding box center [337, 171] width 187 height 8
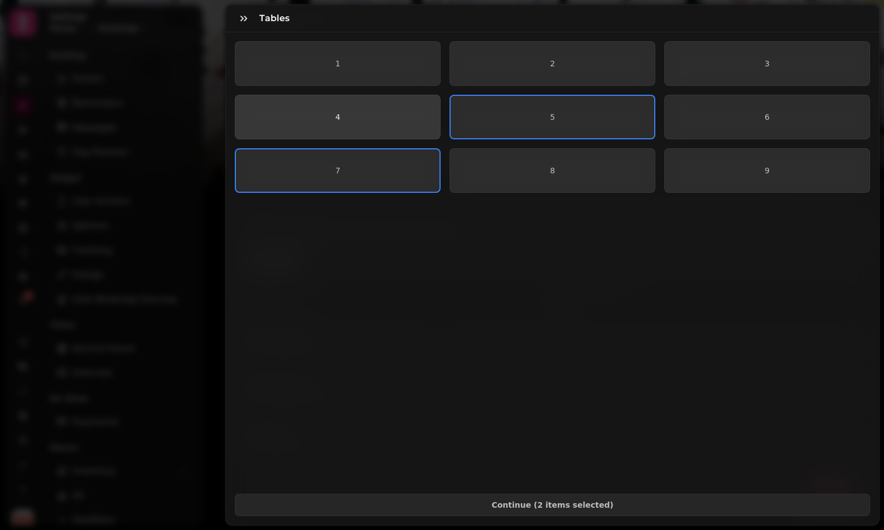
click at [382, 124] on button "4" at bounding box center [338, 117] width 206 height 45
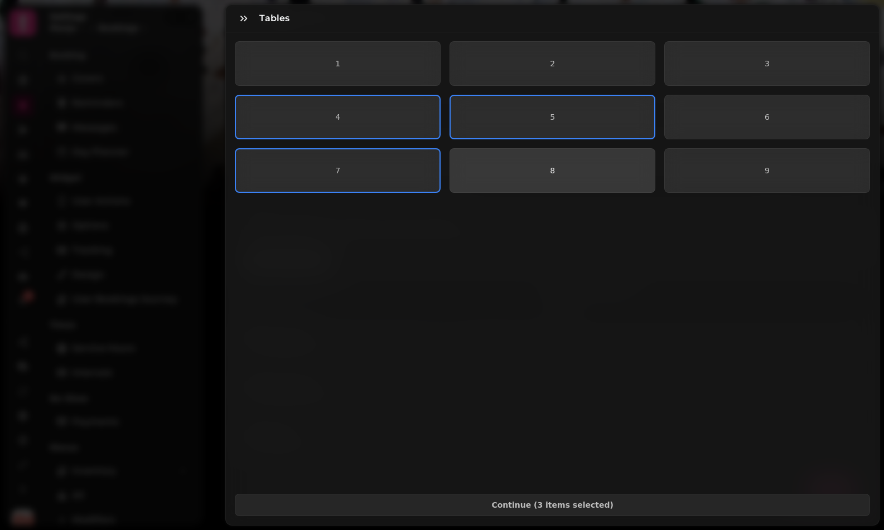
click at [481, 159] on button "8" at bounding box center [552, 170] width 206 height 45
type input "*******"
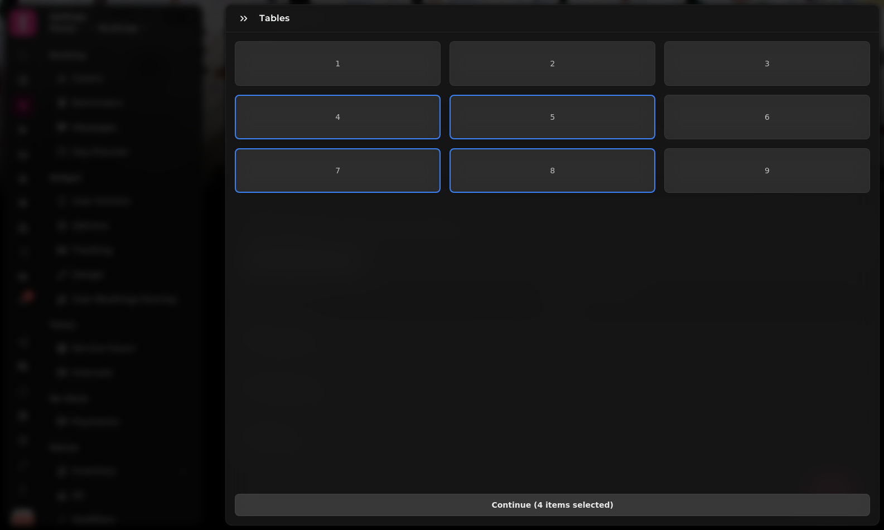
click at [493, 502] on span "Continue ( 4 items selected )" at bounding box center [552, 505] width 616 height 8
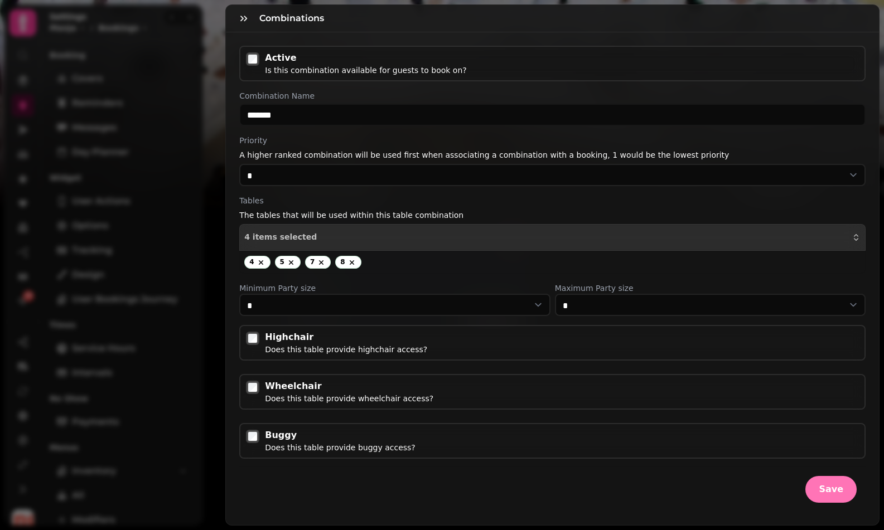
click at [822, 492] on span "Save" at bounding box center [830, 489] width 25 height 9
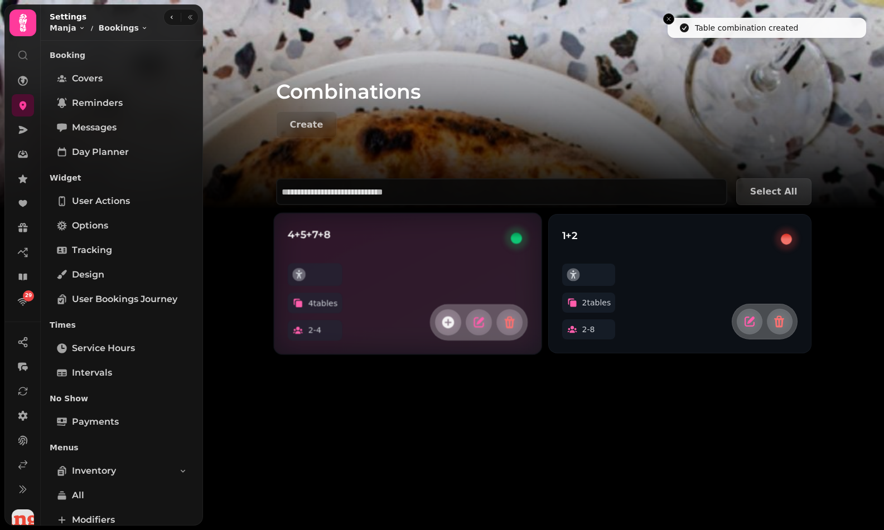
click at [450, 319] on icon "button" at bounding box center [447, 323] width 12 height 12
select select "*"
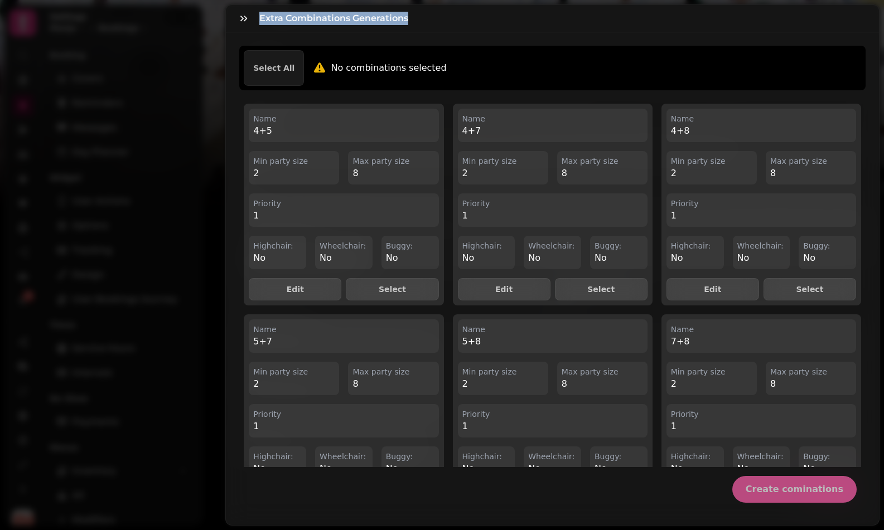
drag, startPoint x: 420, startPoint y: 21, endPoint x: 260, endPoint y: 19, distance: 160.0
click at [260, 19] on div "Extra Combinations generations" at bounding box center [552, 18] width 653 height 27
copy h3 "Extra Combinations generations"
click at [244, 18] on icon "button" at bounding box center [243, 18] width 11 height 11
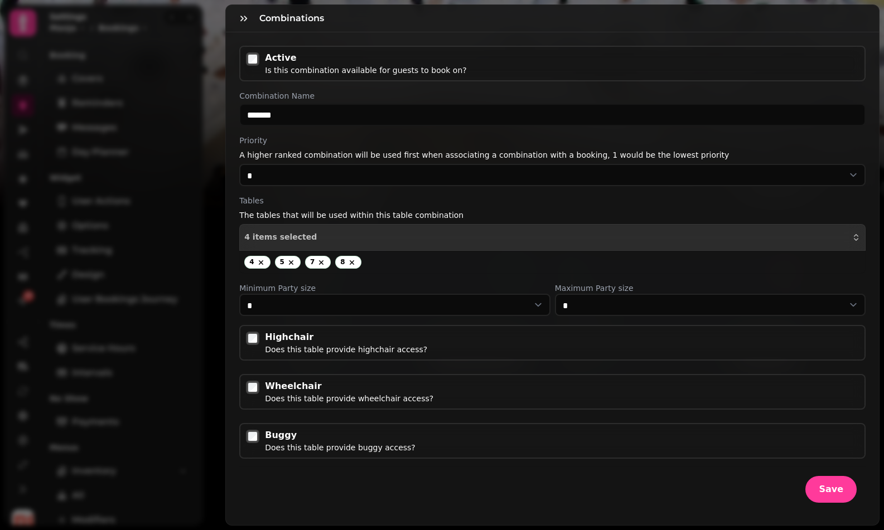
click at [231, 301] on div "Active Is this combination available for guests to book on? Combination Name **…" at bounding box center [552, 278] width 653 height 493
click at [251, 21] on button "button" at bounding box center [243, 18] width 22 height 22
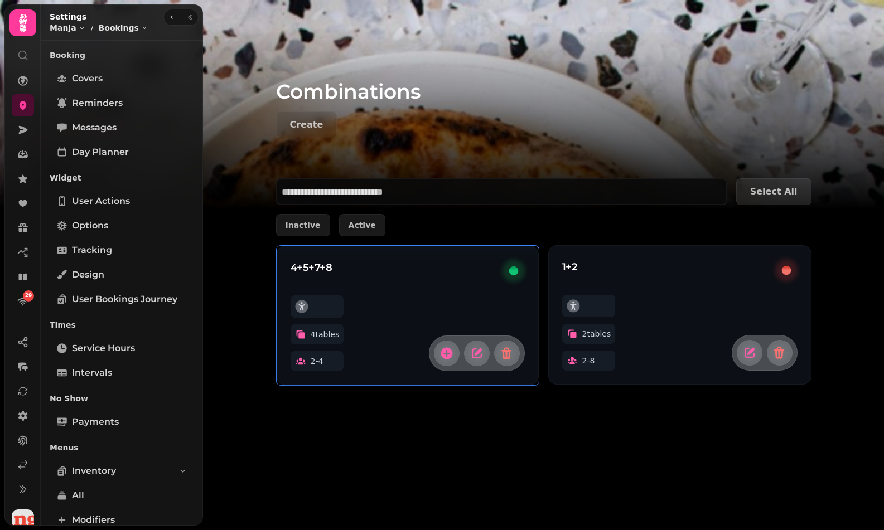
click at [251, 21] on img at bounding box center [442, 139] width 884 height 279
click at [23, 104] on icon at bounding box center [22, 105] width 11 height 11
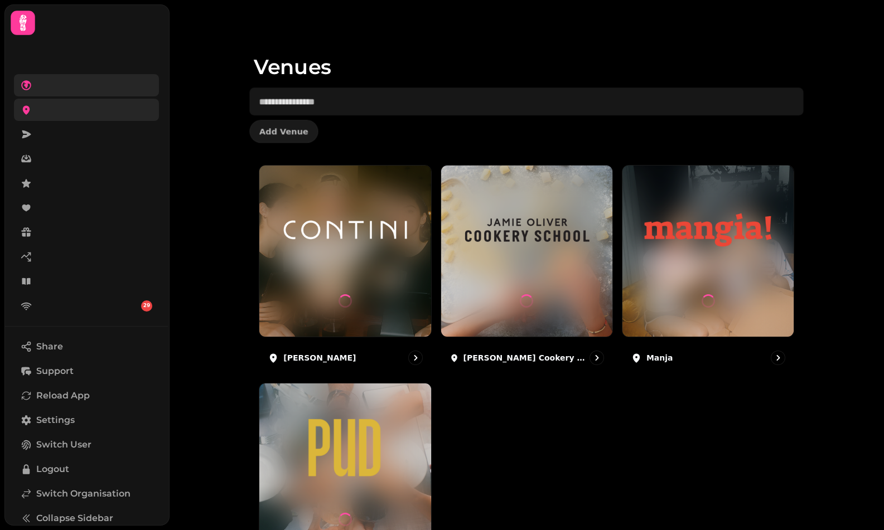
click at [23, 87] on icon at bounding box center [26, 85] width 10 height 10
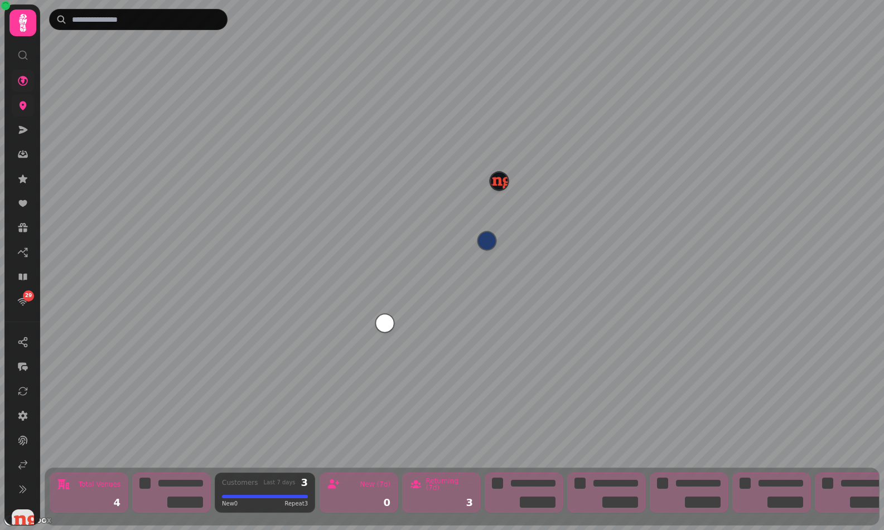
click at [23, 87] on link at bounding box center [23, 81] width 22 height 22
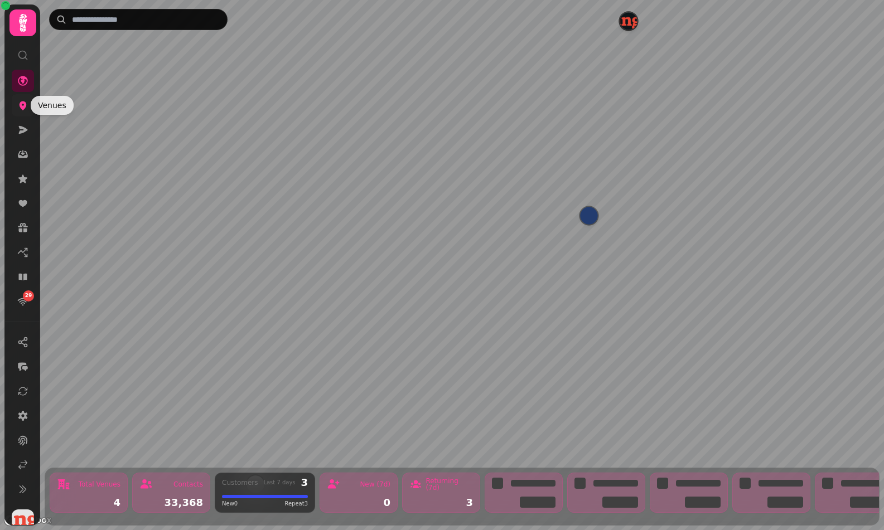
click at [21, 106] on icon at bounding box center [23, 105] width 7 height 9
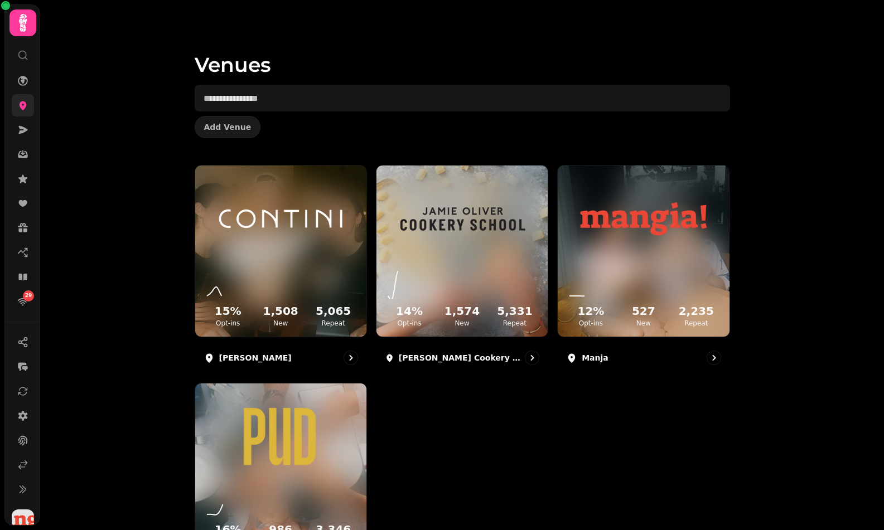
click at [22, 95] on link at bounding box center [23, 105] width 22 height 22
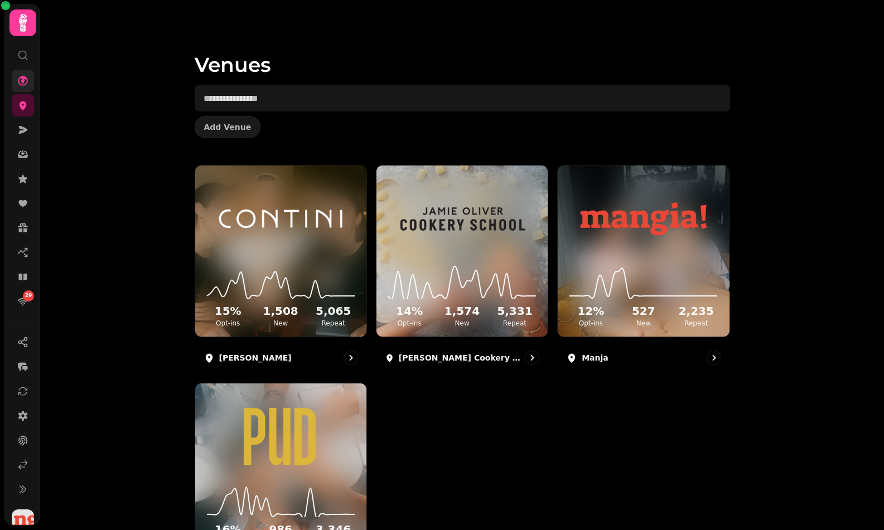
click at [22, 90] on link at bounding box center [23, 81] width 22 height 22
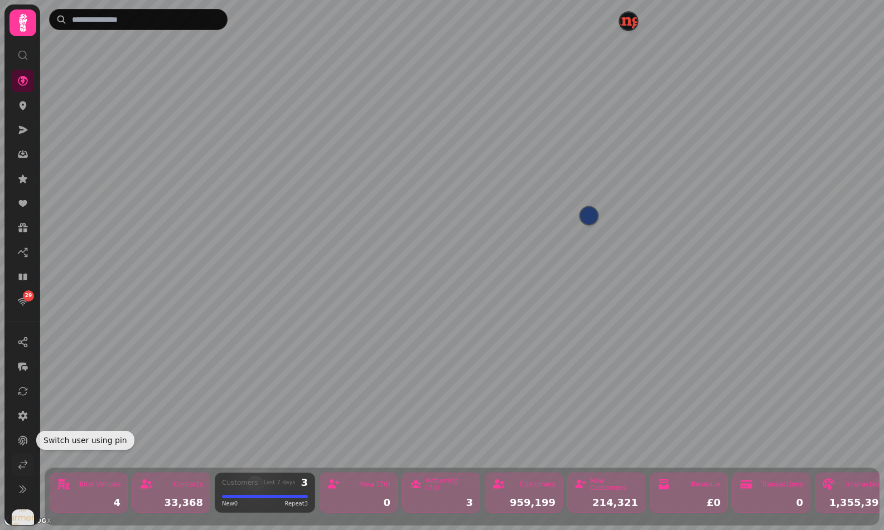
click at [27, 462] on icon at bounding box center [22, 464] width 11 height 11
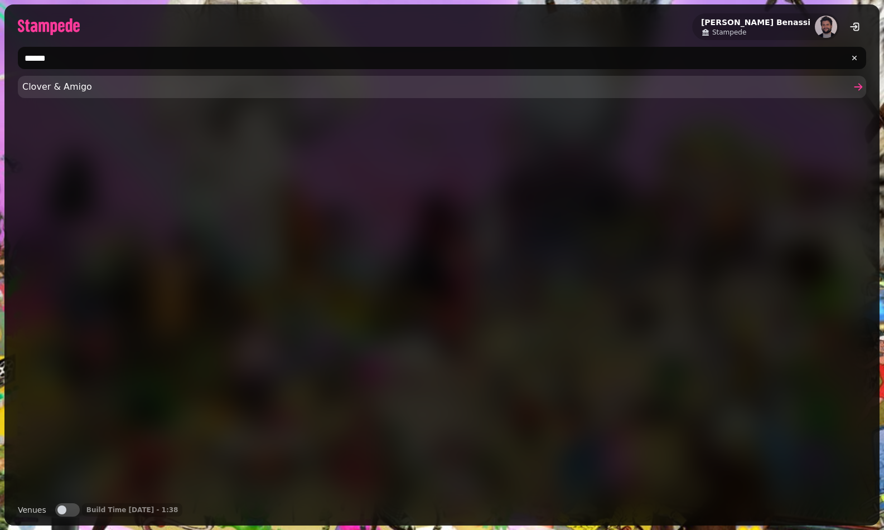
type input "******"
click at [69, 90] on span "Clover & Amigo" at bounding box center [436, 86] width 828 height 13
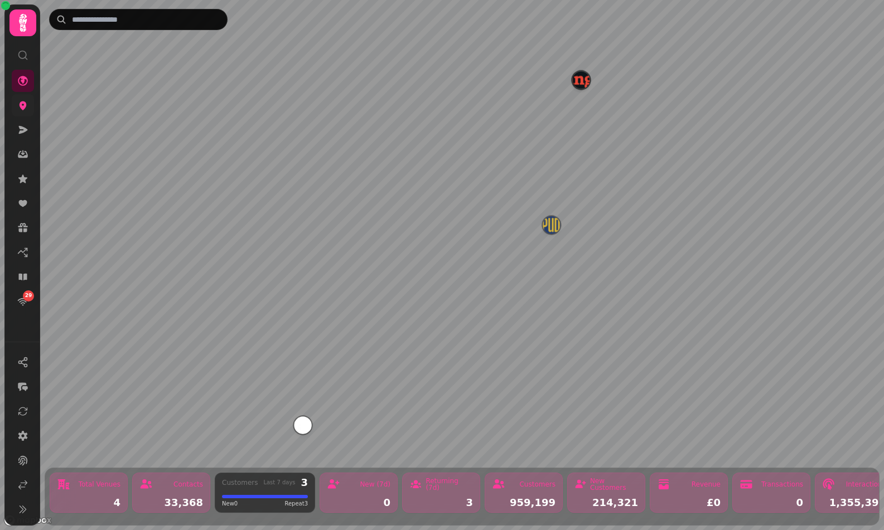
click at [25, 106] on icon at bounding box center [23, 105] width 7 height 9
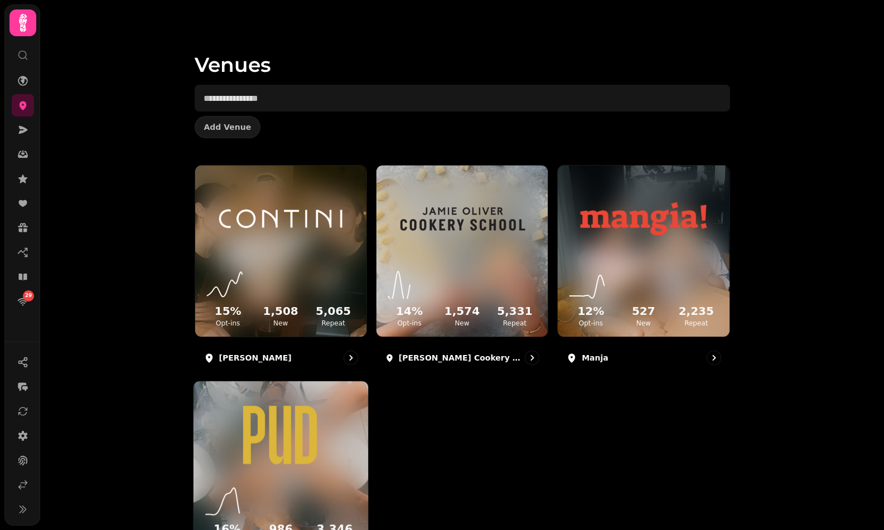
click at [347, 425] on div "16 % Opt-ins 986 New 3,346 Repeat" at bounding box center [280, 469] width 174 height 174
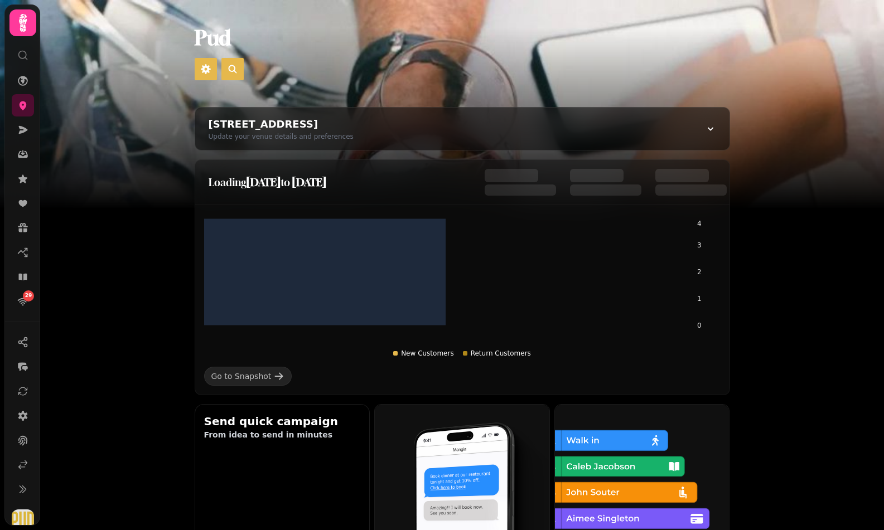
scroll to position [334, 0]
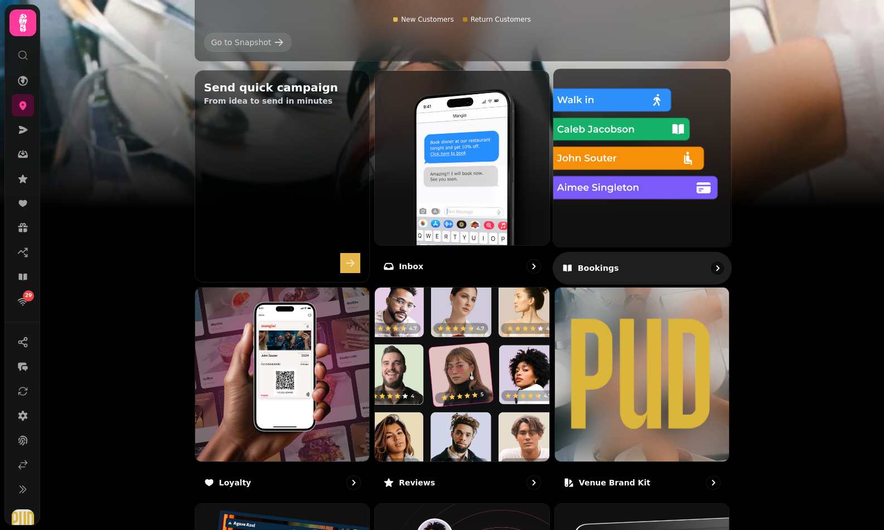
click at [647, 193] on img at bounding box center [642, 158] width 196 height 196
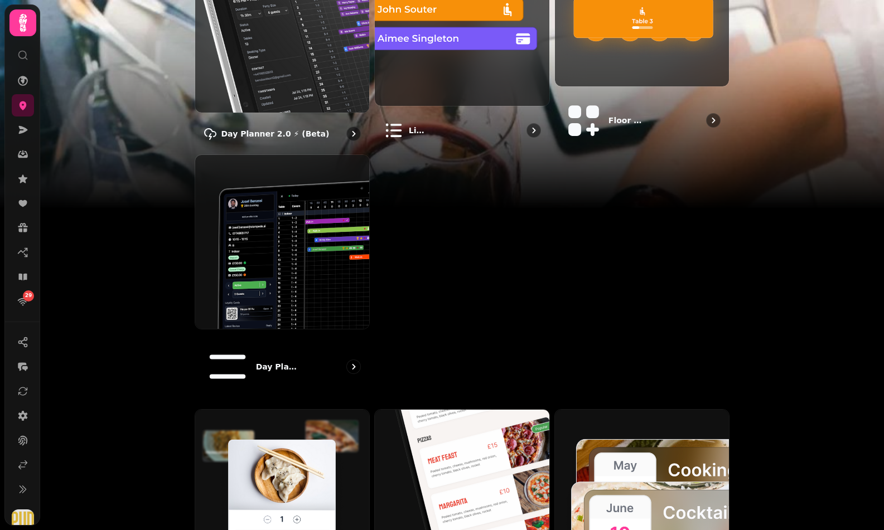
scroll to position [539, 0]
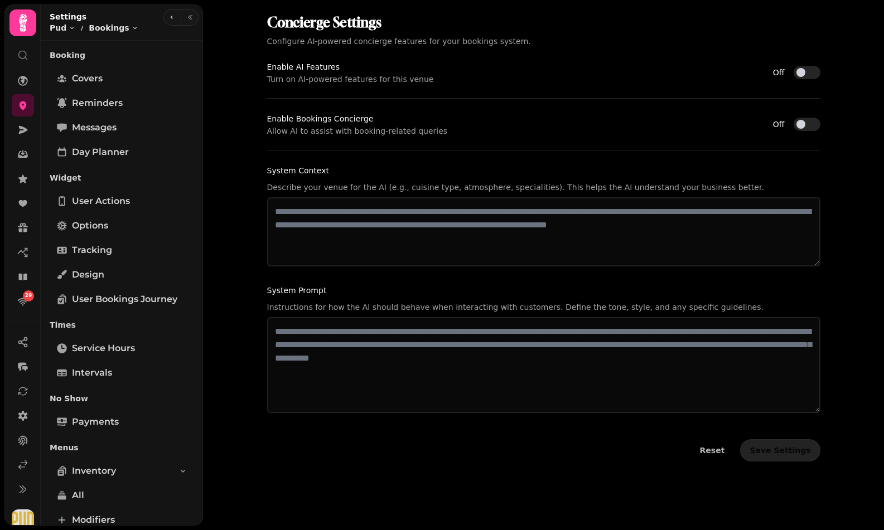
click at [808, 128] on button "Off" at bounding box center [806, 124] width 27 height 13
click at [807, 70] on button "Off" at bounding box center [806, 72] width 27 height 13
click at [778, 434] on div "Reset Save Settings" at bounding box center [543, 445] width 553 height 31
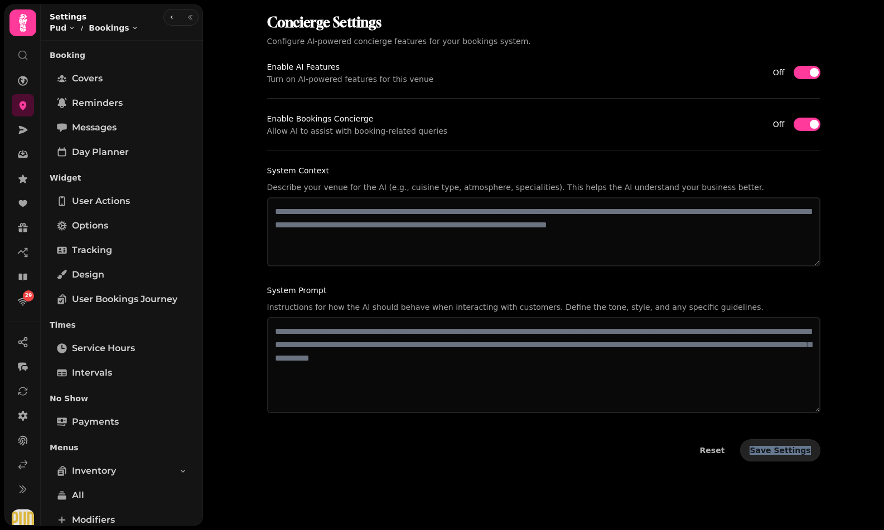
click at [778, 434] on div "Reset Save Settings" at bounding box center [543, 445] width 553 height 31
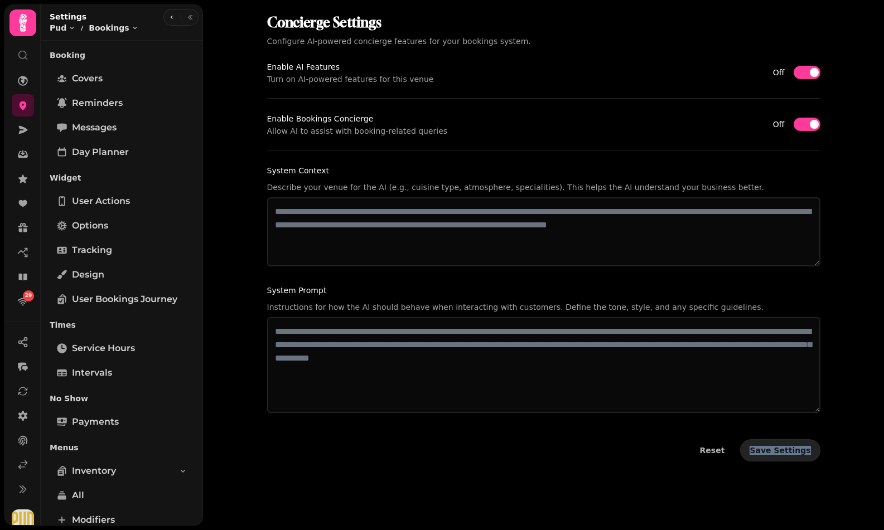
click at [778, 434] on div "Reset Save Settings" at bounding box center [543, 445] width 553 height 31
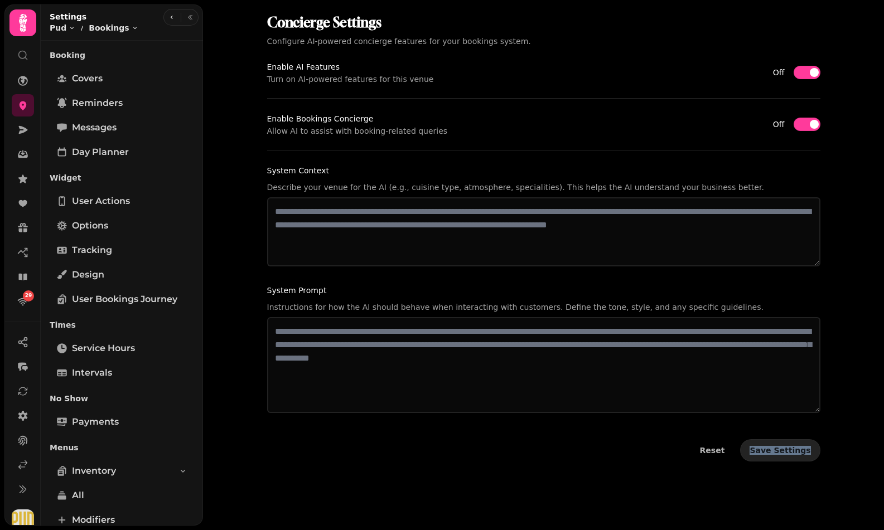
click at [778, 434] on div "Reset Save Settings" at bounding box center [543, 445] width 553 height 31
click at [146, 302] on span "User Bookings Journey" at bounding box center [124, 299] width 105 height 13
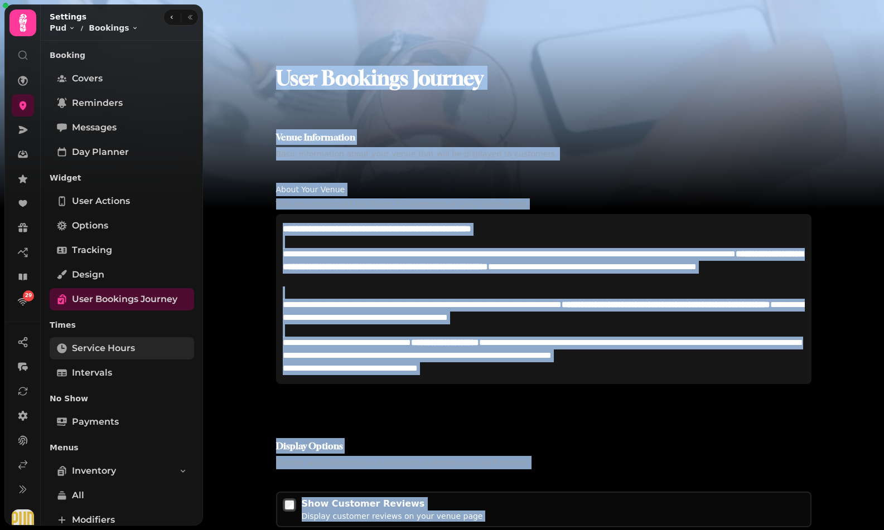
click at [127, 349] on span "Service Hours" at bounding box center [103, 348] width 63 height 13
select select "**********"
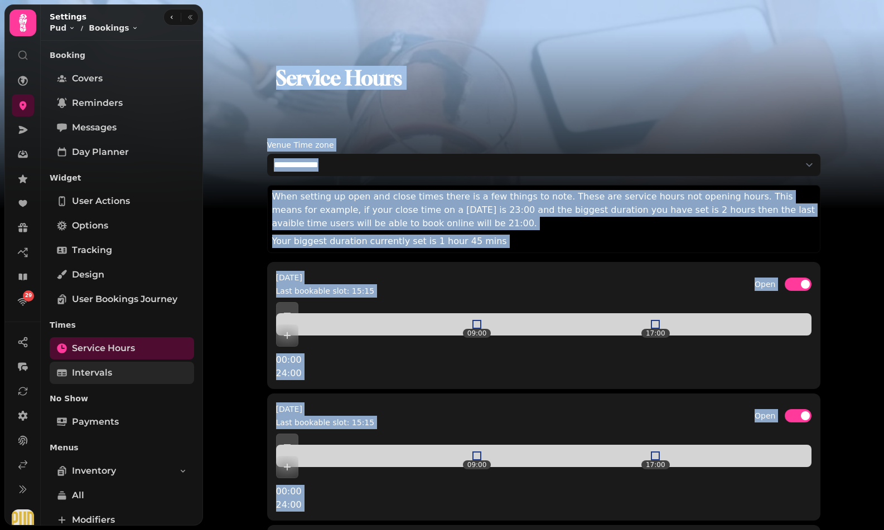
click at [117, 370] on link "Intervals" at bounding box center [122, 373] width 144 height 22
select select "****"
select select "*"
select select "****"
select select "*"
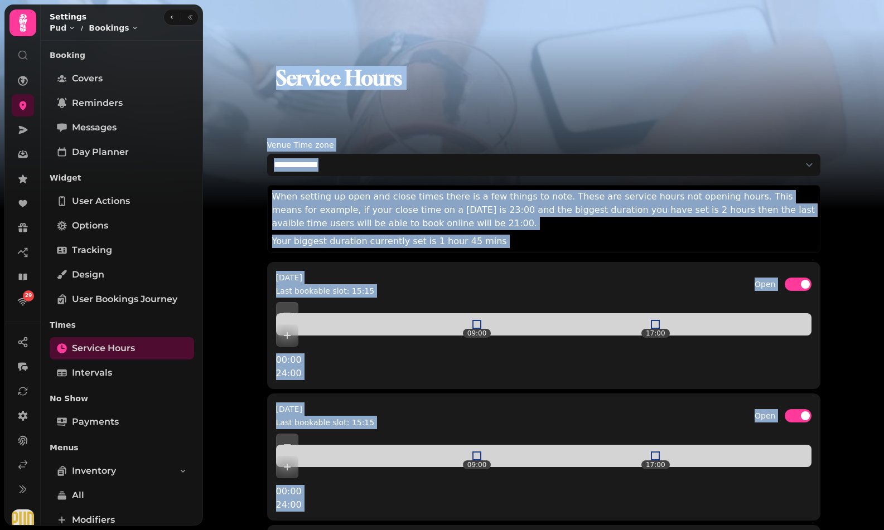
select select "**"
select select "***"
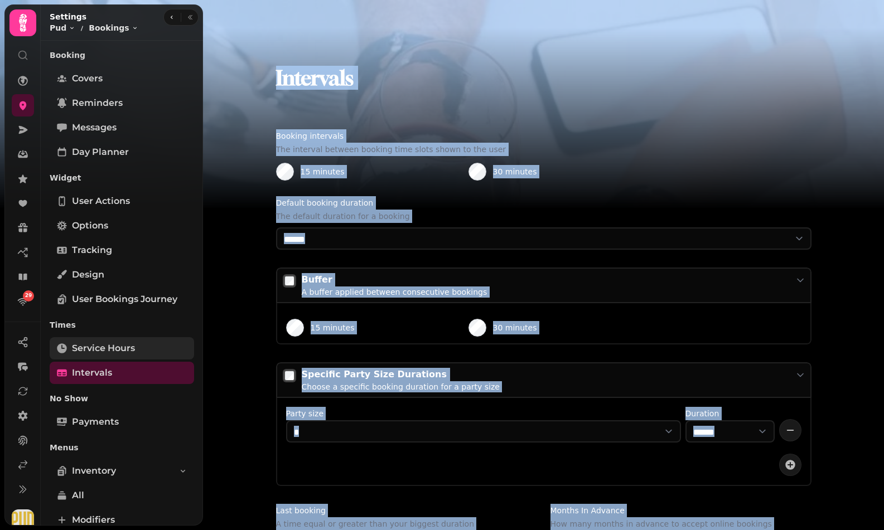
click at [123, 348] on span "Service Hours" at bounding box center [103, 348] width 63 height 13
click at [125, 299] on span "User Bookings Journey" at bounding box center [124, 299] width 105 height 13
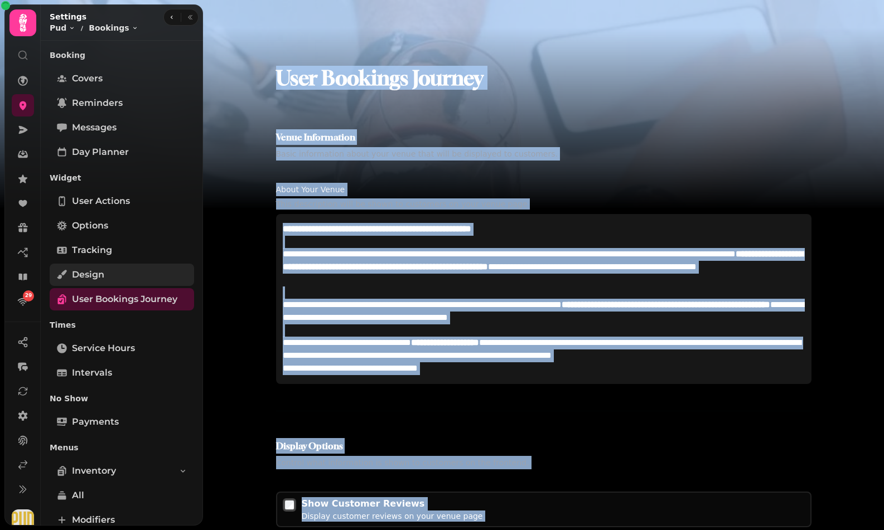
click at [123, 272] on link "Design" at bounding box center [122, 275] width 144 height 22
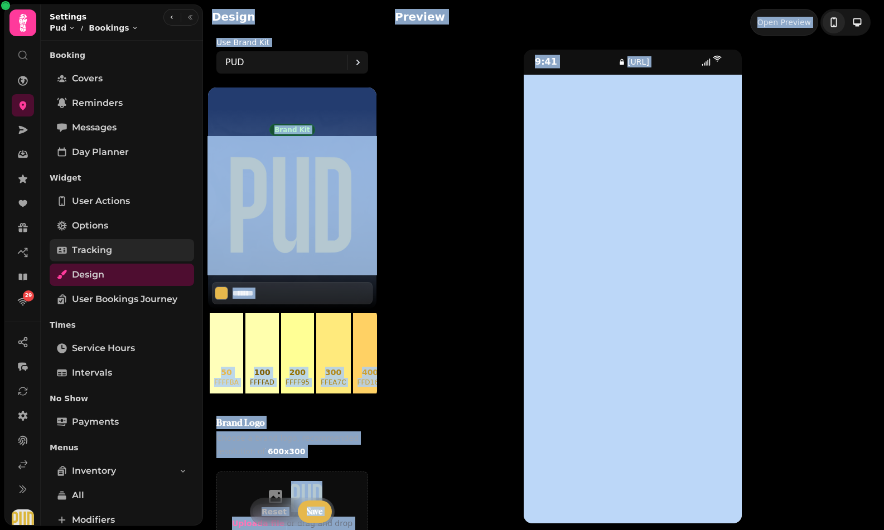
click at [123, 256] on link "Tracking" at bounding box center [122, 250] width 144 height 22
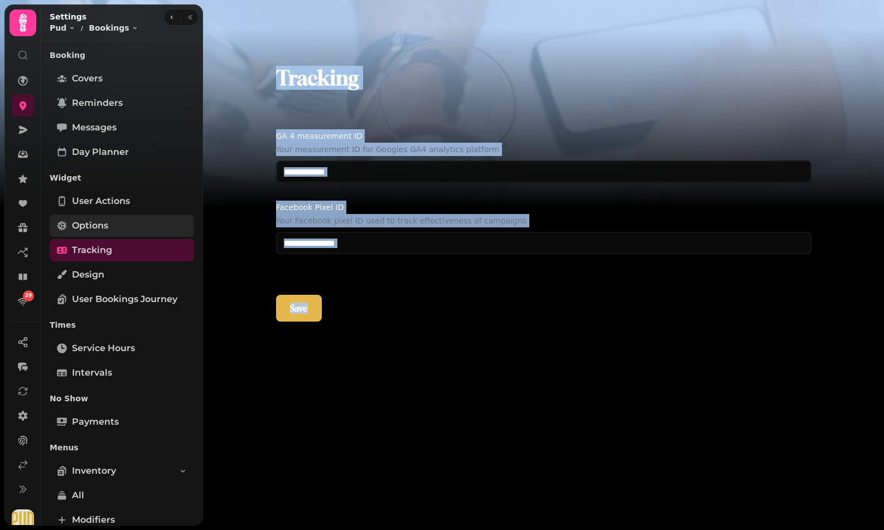
click at [123, 230] on link "Options" at bounding box center [122, 226] width 144 height 22
select select "****"
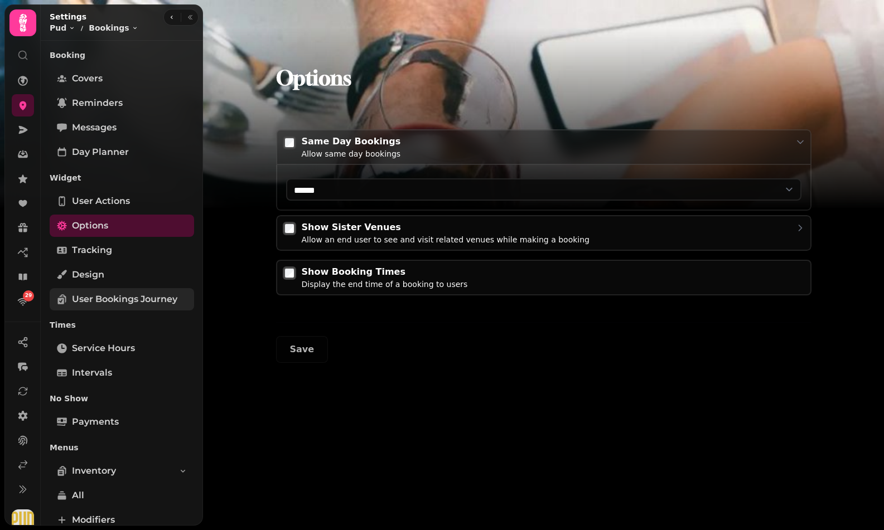
click at [123, 286] on div "User actions Options Tracking Design User Bookings Journey" at bounding box center [122, 250] width 144 height 120
click at [123, 298] on span "User Bookings Journey" at bounding box center [124, 299] width 105 height 13
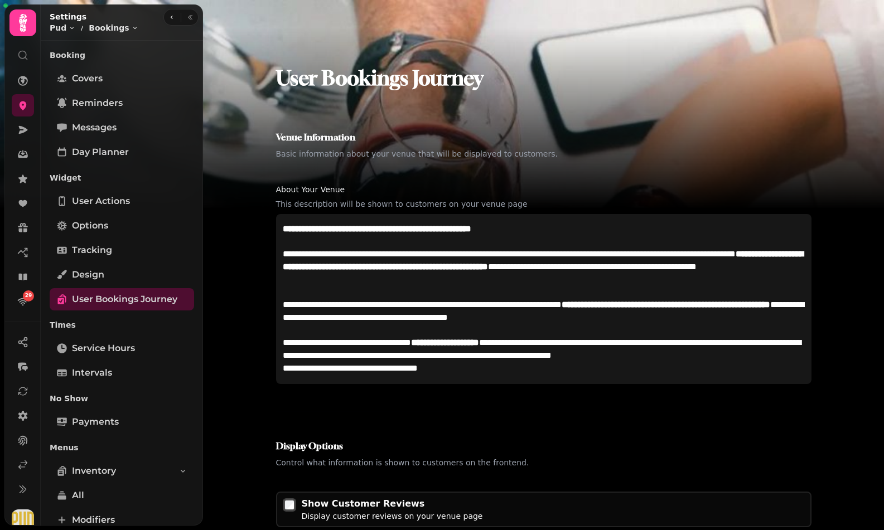
click at [554, 329] on p at bounding box center [544, 330] width 522 height 13
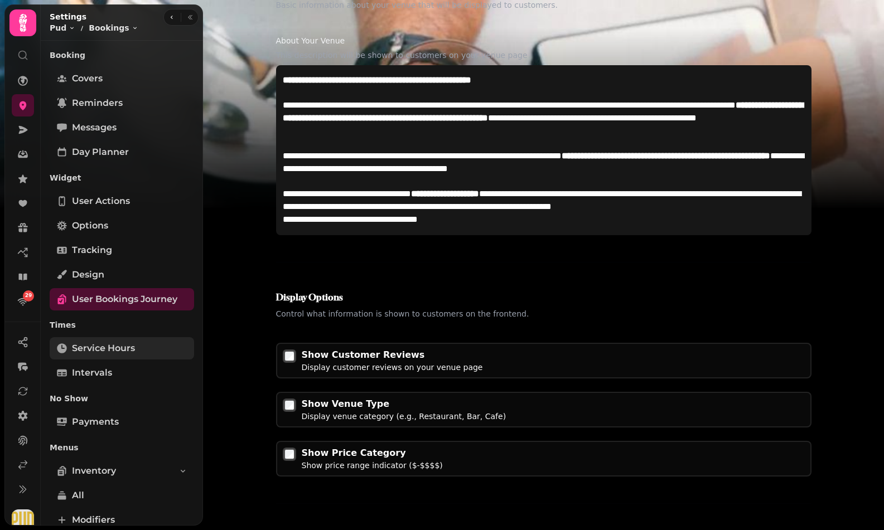
scroll to position [695, 0]
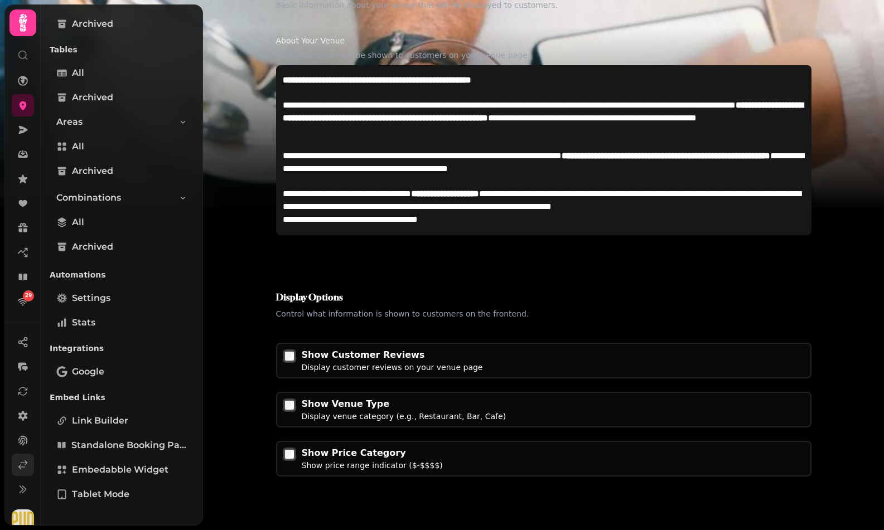
click at [26, 465] on icon at bounding box center [22, 464] width 11 height 11
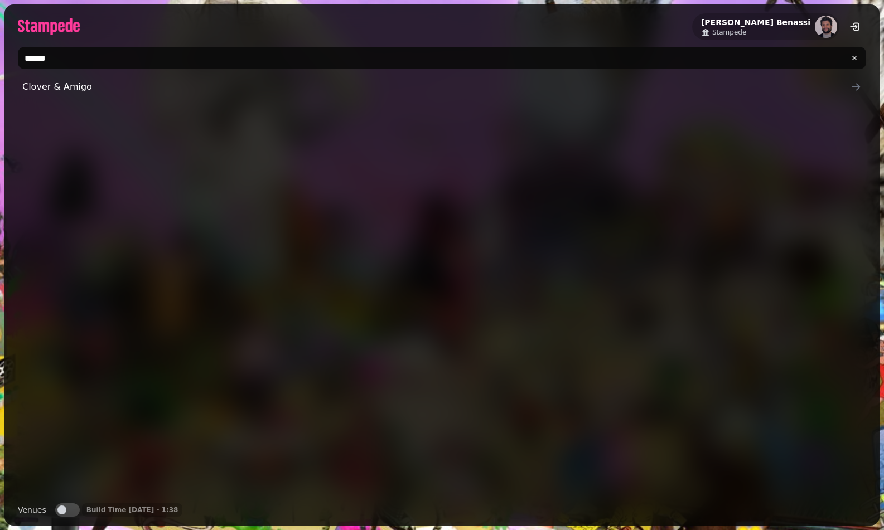
click at [251, 60] on input "******" at bounding box center [442, 58] width 848 height 22
type input "**********"
click at [103, 83] on span "The Farmers Dog" at bounding box center [436, 86] width 828 height 13
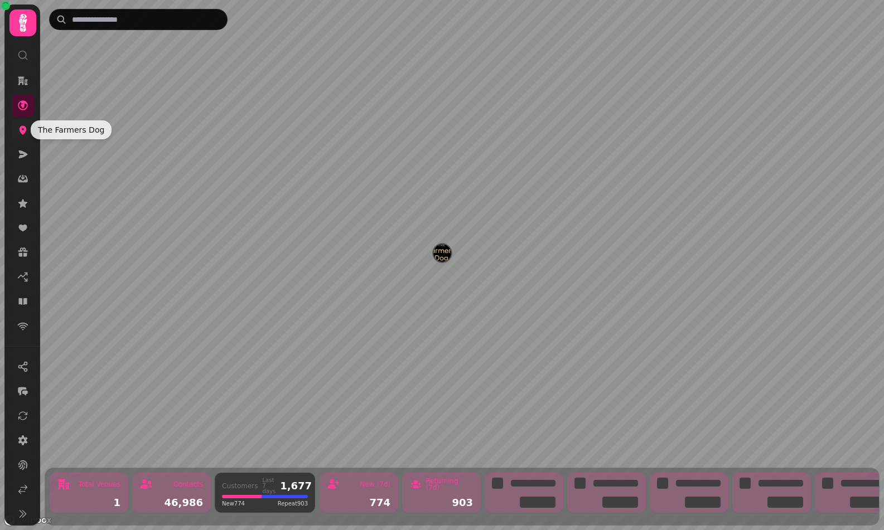
click at [26, 130] on icon at bounding box center [22, 129] width 11 height 11
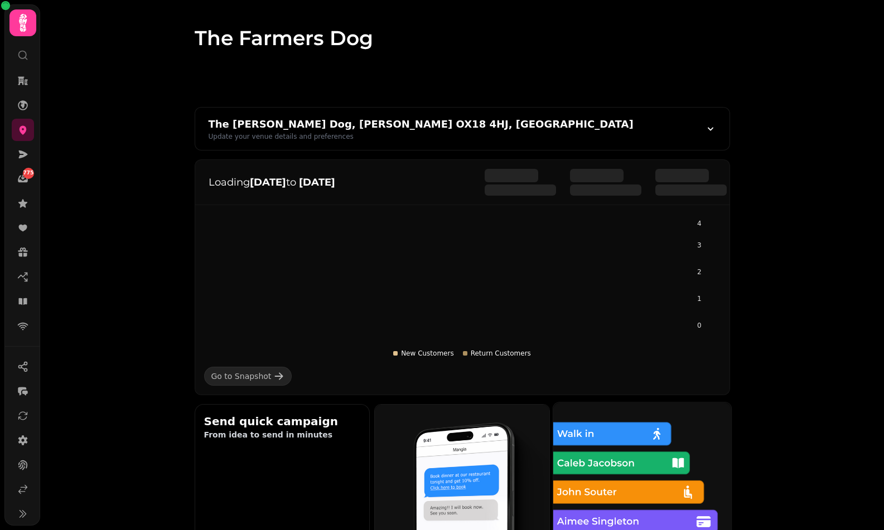
click at [637, 453] on img at bounding box center [642, 492] width 196 height 196
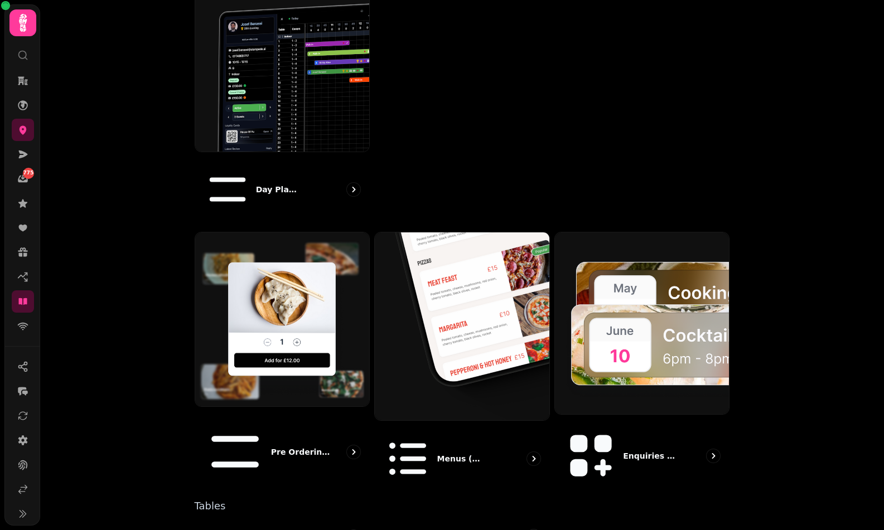
scroll to position [539, 0]
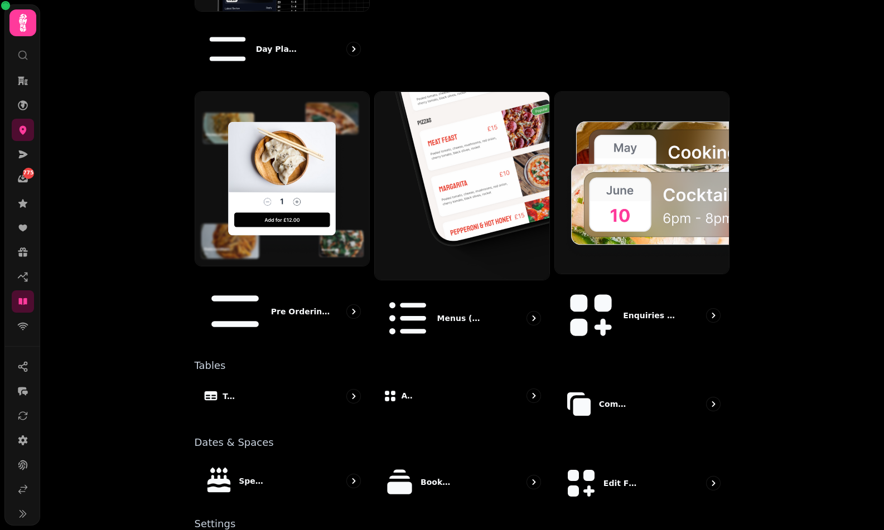
select select "*"
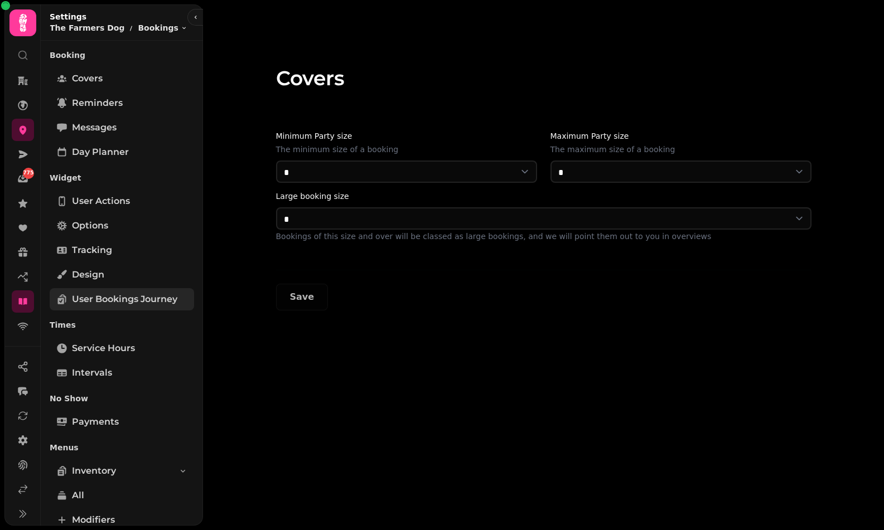
click at [131, 295] on span "User Bookings Journey" at bounding box center [124, 299] width 105 height 13
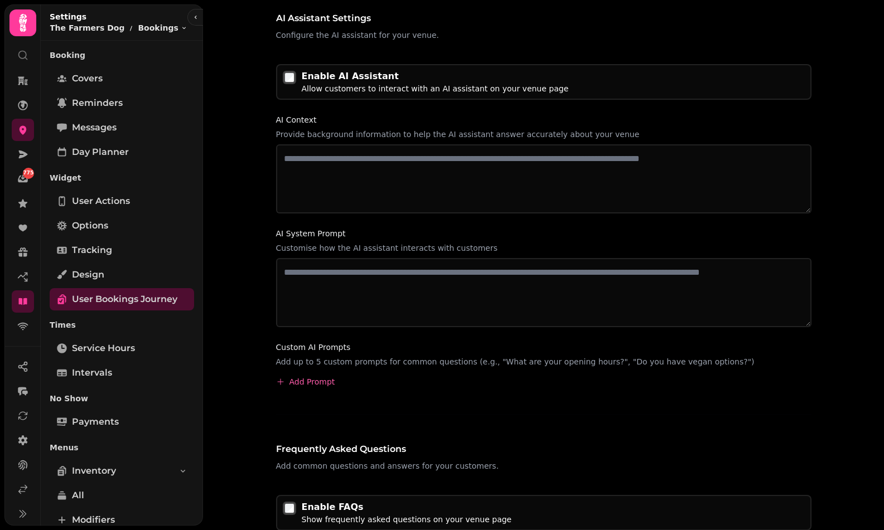
scroll to position [464, 0]
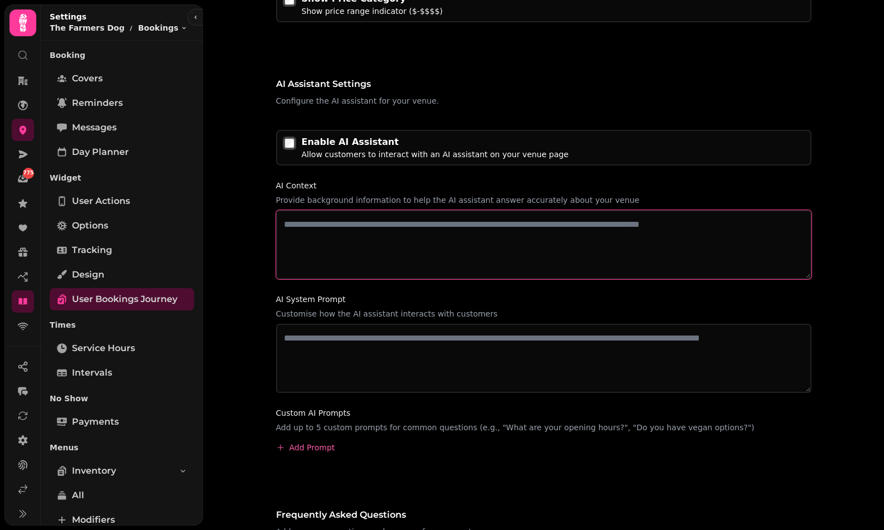
click at [443, 235] on textarea at bounding box center [543, 244] width 535 height 69
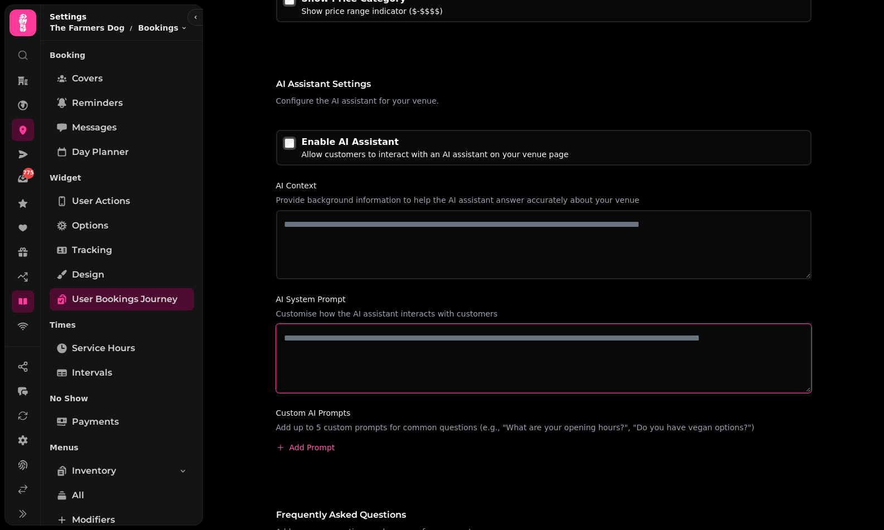
click at [419, 338] on textarea at bounding box center [543, 358] width 535 height 69
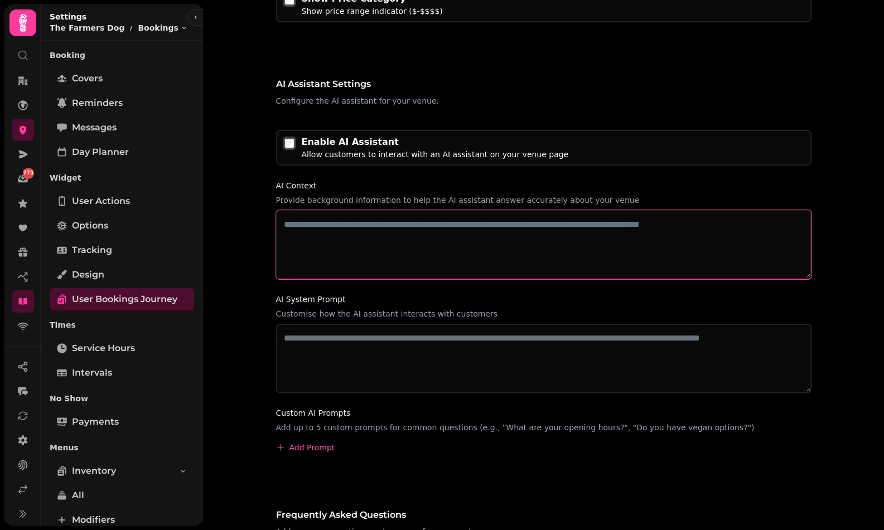
click at [409, 242] on textarea at bounding box center [543, 244] width 535 height 69
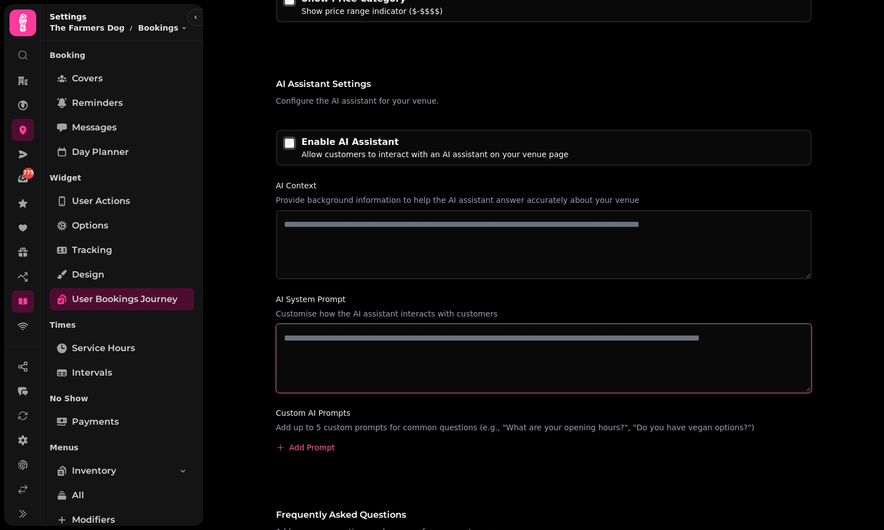
click at [402, 375] on textarea at bounding box center [543, 358] width 535 height 69
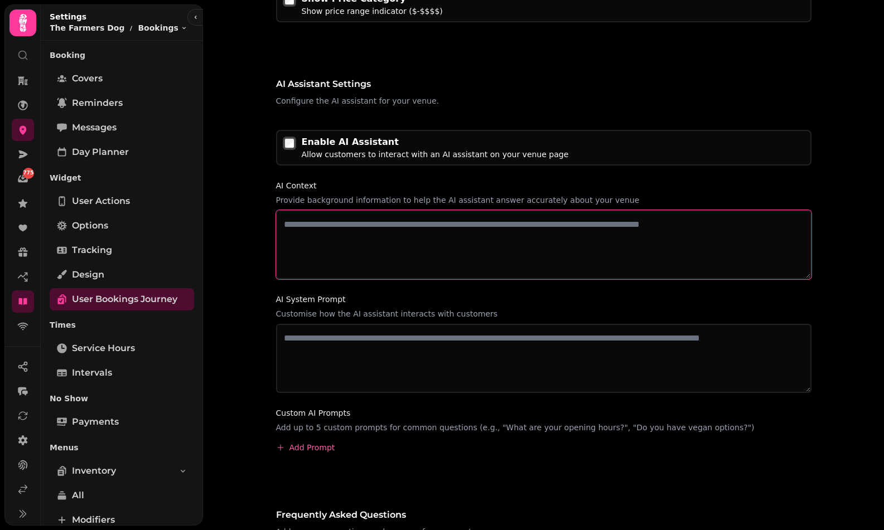
click at [403, 266] on textarea at bounding box center [543, 244] width 535 height 69
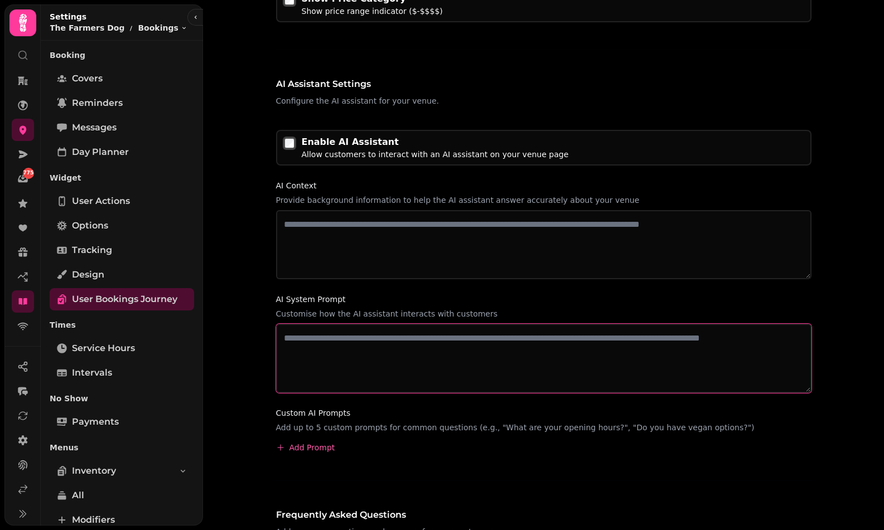
click at [403, 344] on textarea at bounding box center [543, 358] width 535 height 69
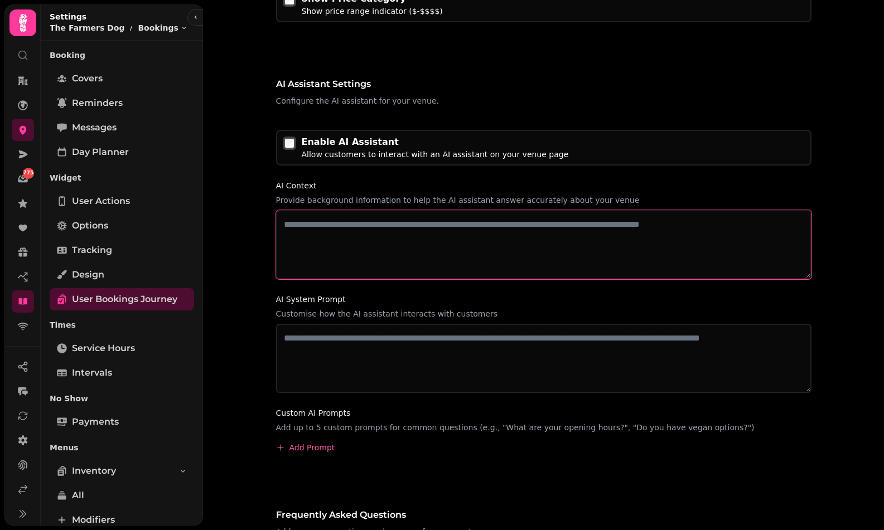
click at [396, 221] on textarea at bounding box center [543, 244] width 535 height 69
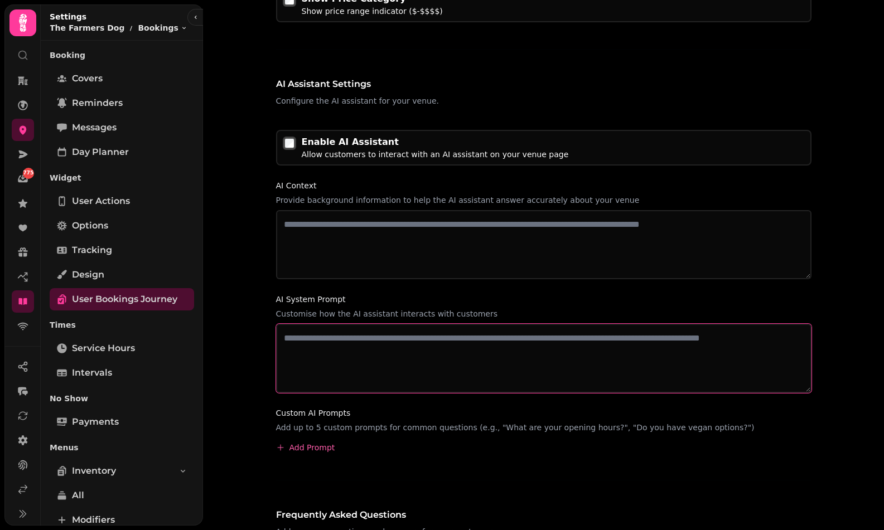
click at [384, 333] on textarea at bounding box center [543, 358] width 535 height 69
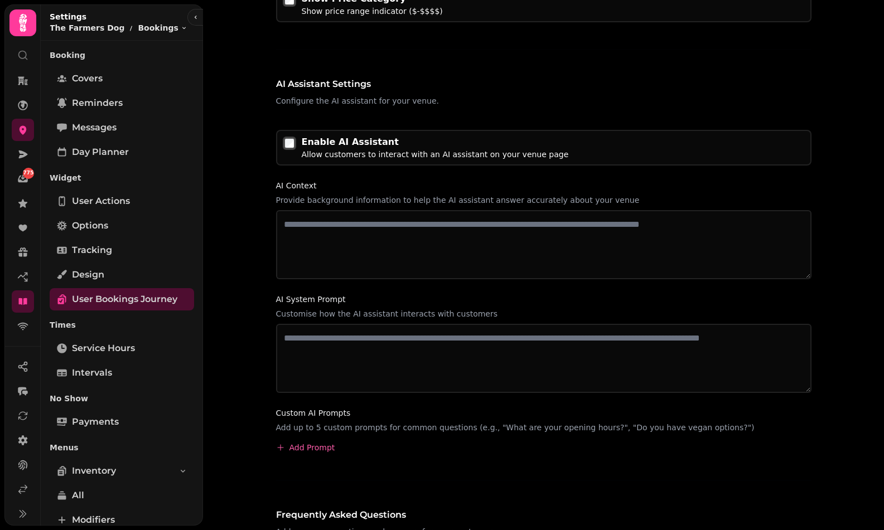
click at [390, 209] on div "AI Context Provide background information to help the AI assistant answer accur…" at bounding box center [543, 229] width 535 height 100
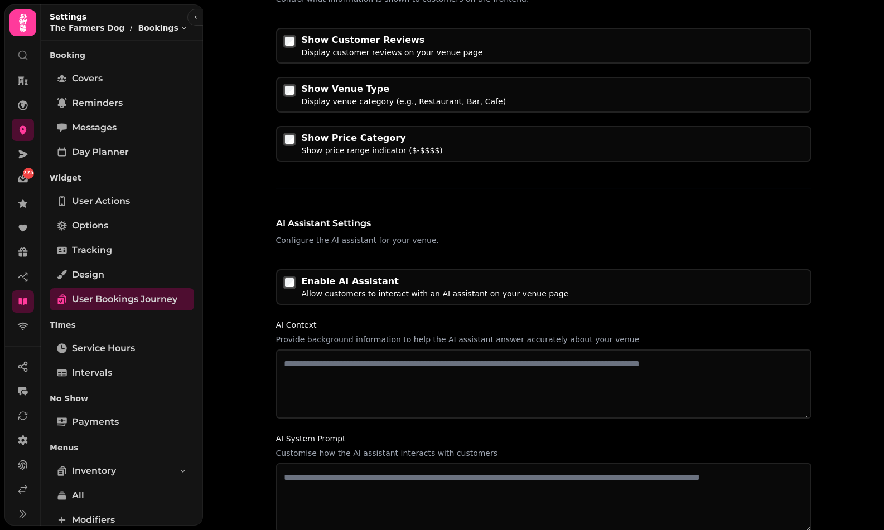
scroll to position [0, 0]
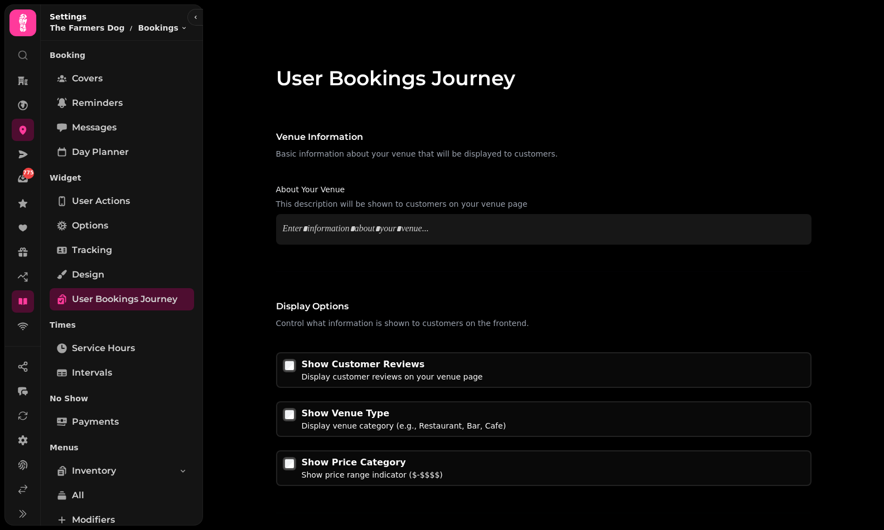
click at [419, 226] on p at bounding box center [544, 229] width 522 height 13
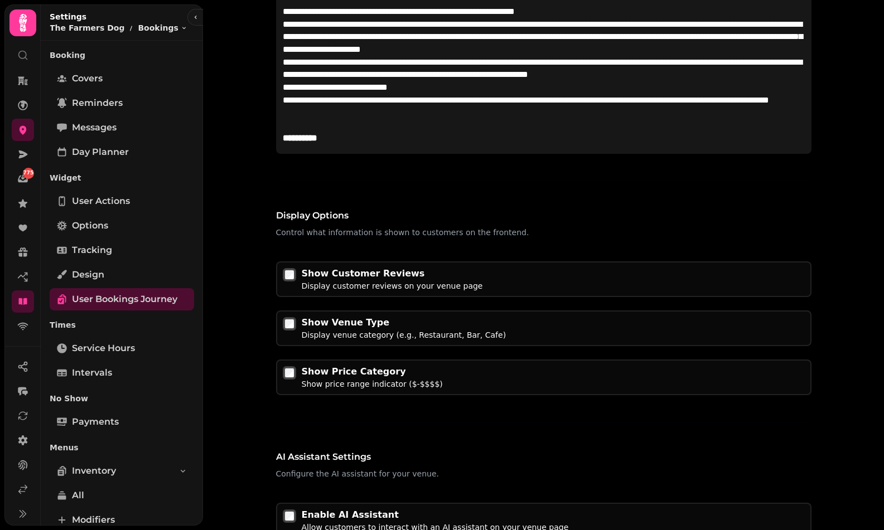
scroll to position [593, 0]
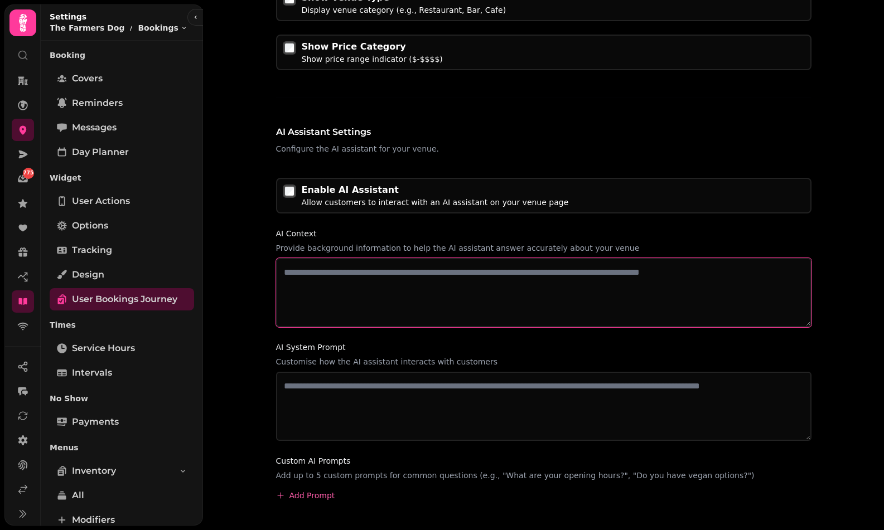
click at [384, 299] on textarea at bounding box center [543, 292] width 535 height 69
paste textarea "**********"
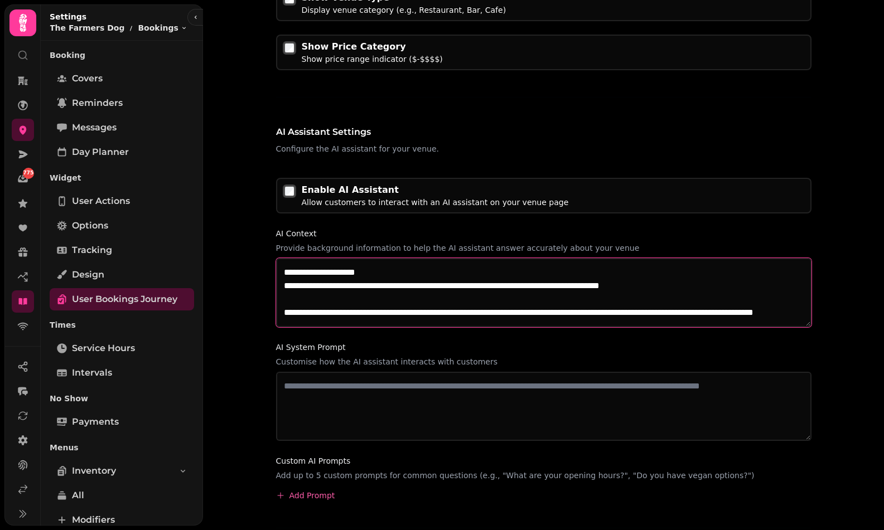
scroll to position [4313, 0]
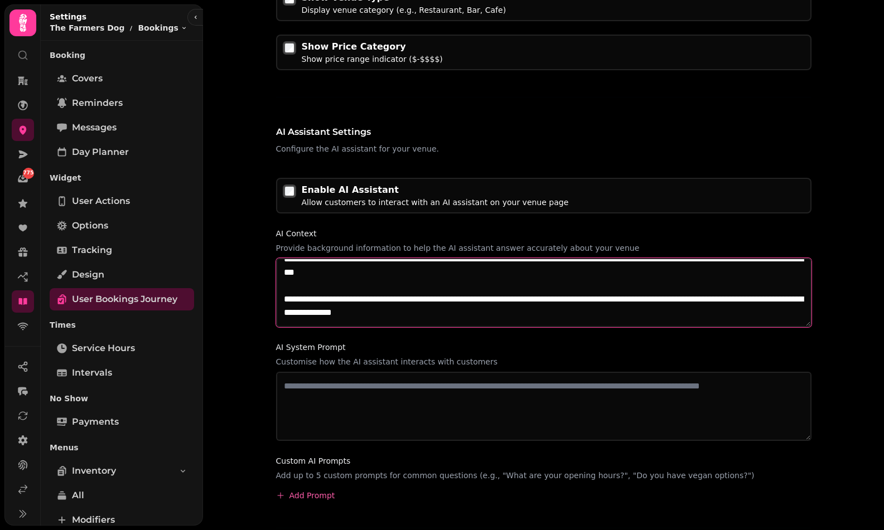
type textarea "**********"
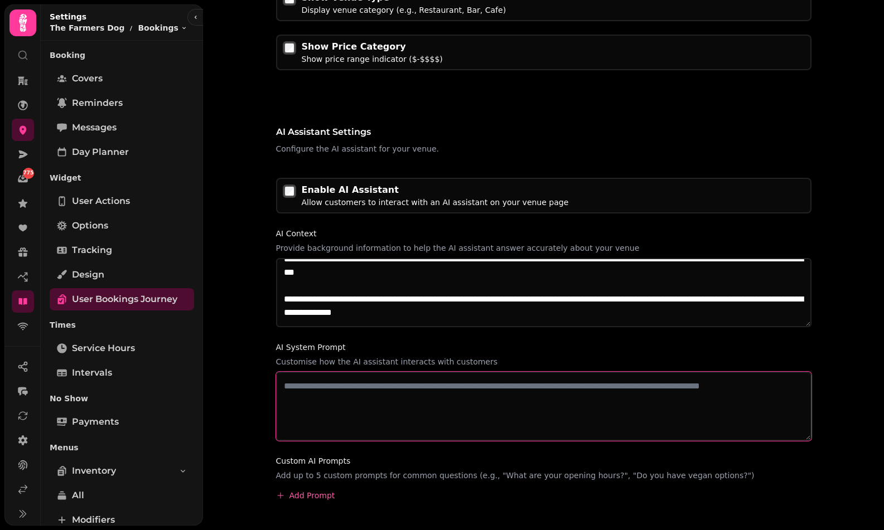
click at [416, 396] on textarea at bounding box center [543, 406] width 535 height 69
paste textarea "**********"
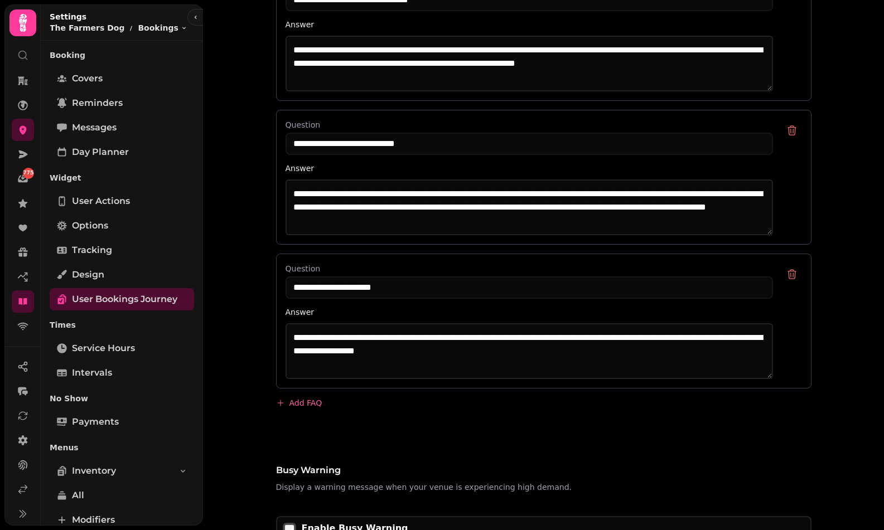
scroll to position [2083, 0]
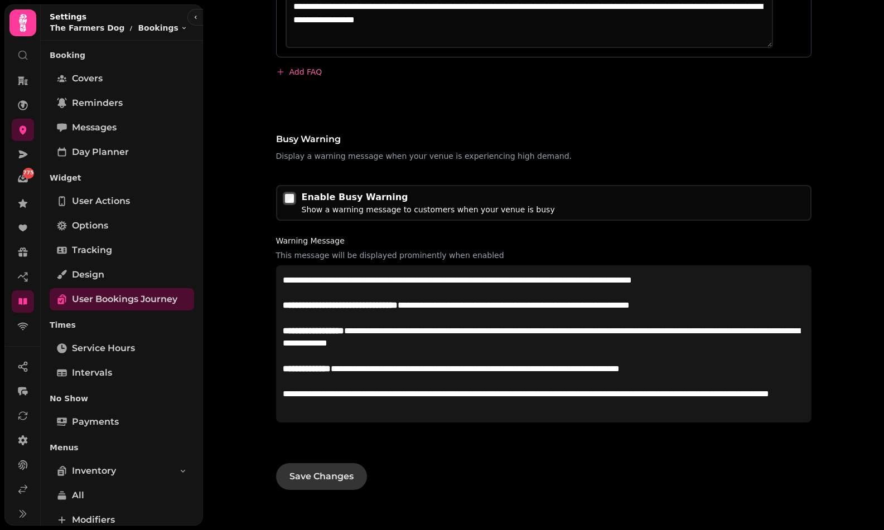
type textarea "**********"
click at [340, 480] on span "Save Changes" at bounding box center [321, 476] width 64 height 9
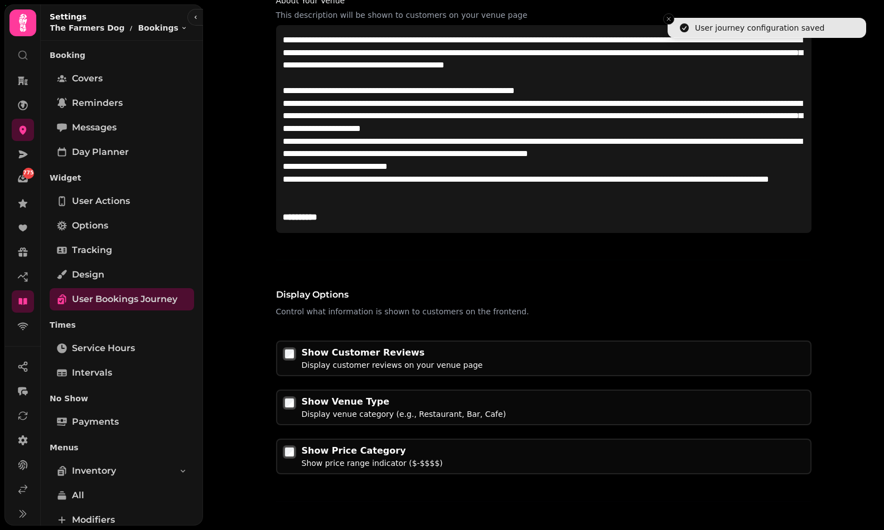
scroll to position [198, 0]
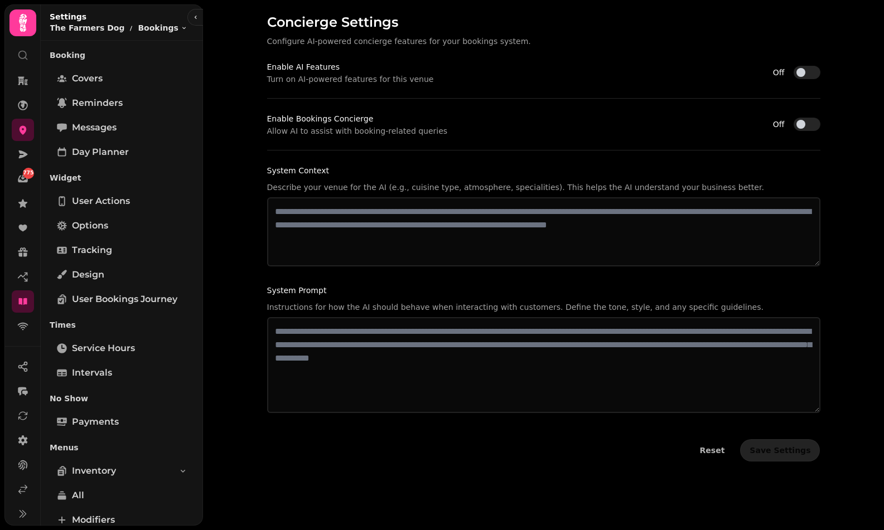
click at [813, 124] on button "Off" at bounding box center [806, 124] width 27 height 13
click at [812, 68] on button "Off" at bounding box center [806, 72] width 27 height 13
click at [803, 125] on button "Off" at bounding box center [806, 124] width 27 height 13
click at [809, 125] on span "button" at bounding box center [813, 124] width 9 height 9
click at [803, 125] on button "Off" at bounding box center [806, 124] width 27 height 13
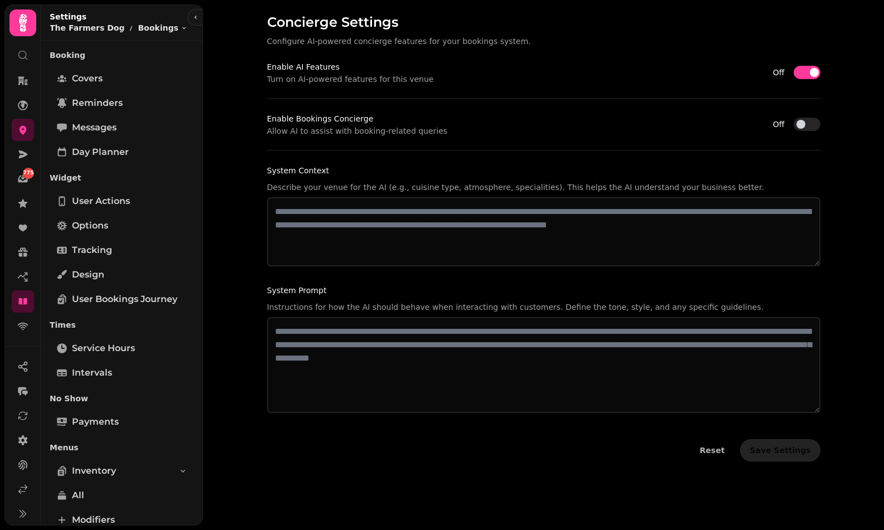
click at [803, 125] on span "button" at bounding box center [800, 124] width 9 height 9
click at [803, 125] on button "Off" at bounding box center [806, 124] width 27 height 13
click at [795, 69] on button "Off" at bounding box center [806, 72] width 27 height 13
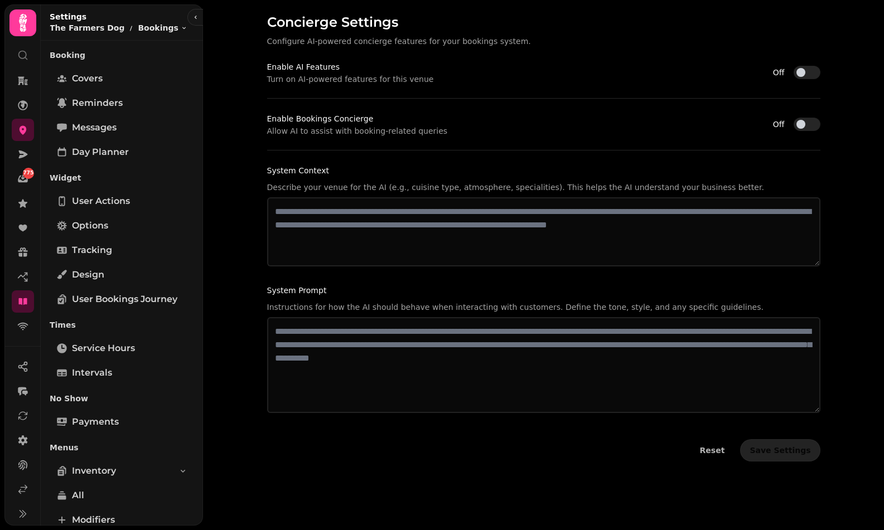
click at [795, 69] on button "Off" at bounding box center [806, 72] width 27 height 13
